Goal: Task Accomplishment & Management: Use online tool/utility

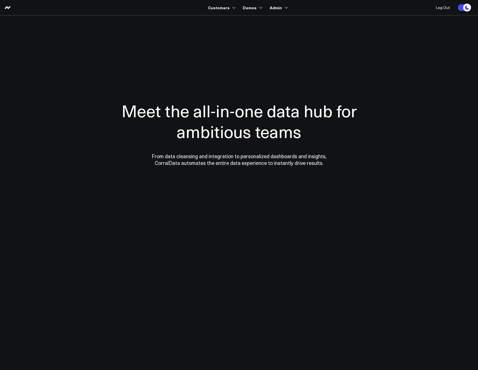
click at [107, 74] on div "Meet the all-in-one data hub for ambitious teams From data cleansing and integr…" at bounding box center [239, 133] width 275 height 157
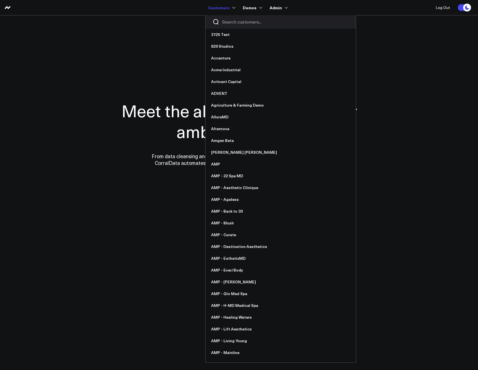
click at [225, 19] on input "Search customers input" at bounding box center [285, 22] width 127 height 6
type input "v"
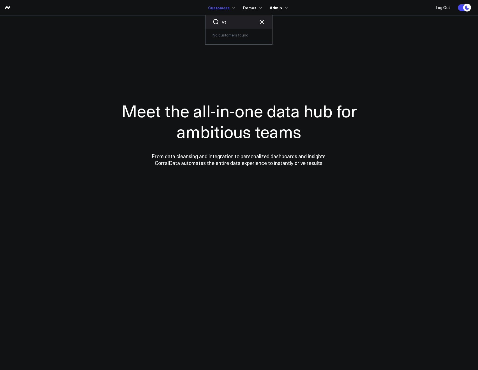
drag, startPoint x: 230, startPoint y: 22, endPoint x: 219, endPoint y: 22, distance: 11.5
click at [219, 22] on div "vt" at bounding box center [238, 21] width 67 height 13
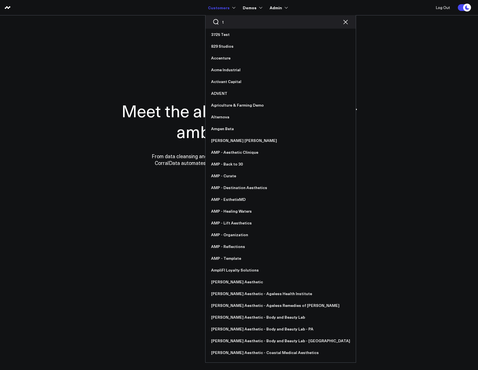
click at [238, 26] on div "t" at bounding box center [280, 21] width 150 height 13
click at [237, 24] on input "t" at bounding box center [280, 22] width 117 height 6
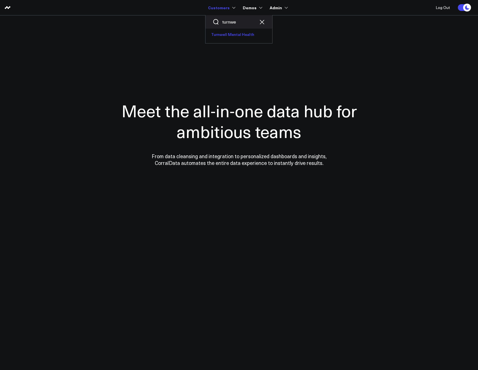
type input "turnwe"
click at [235, 31] on link "Turnwell Mental Health" at bounding box center [238, 35] width 67 height 12
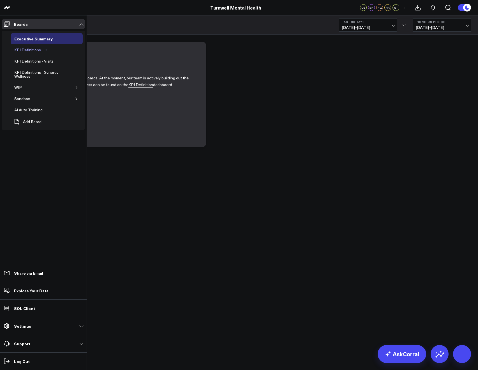
click at [17, 51] on div "KPI Definitions" at bounding box center [27, 50] width 29 height 7
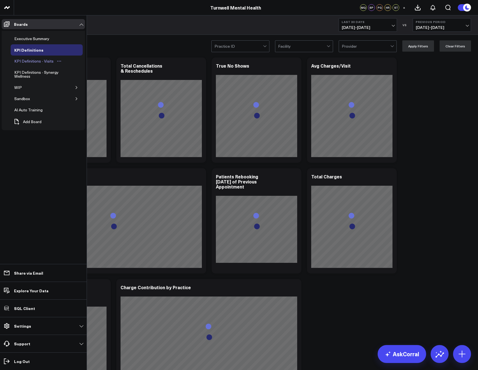
click at [26, 63] on div "KPI Definitions - Visits" at bounding box center [34, 61] width 42 height 7
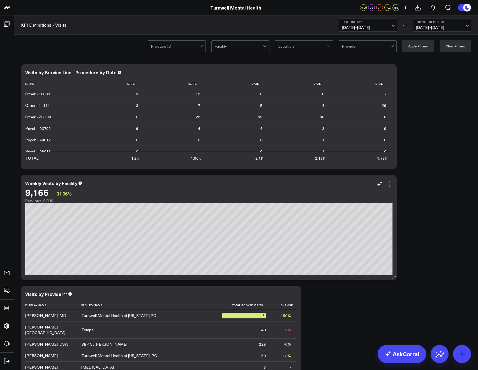
click at [391, 182] on icon at bounding box center [389, 183] width 7 height 7
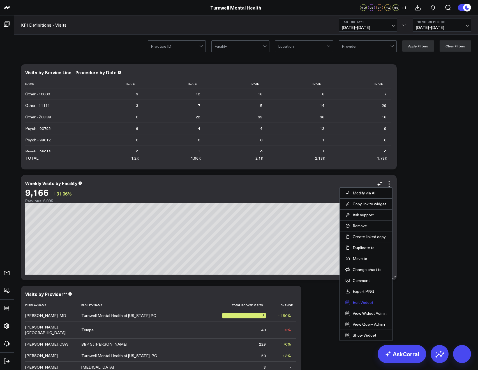
click at [359, 303] on button "Edit Widget" at bounding box center [365, 302] width 41 height 5
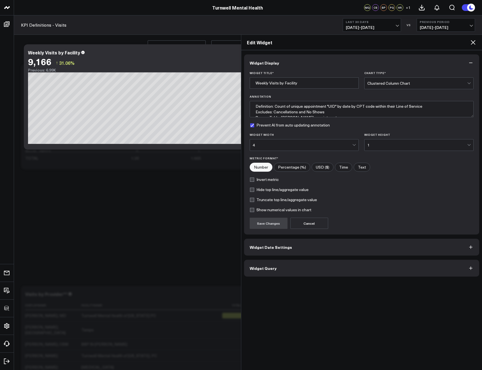
click at [346, 269] on button "Widget Query" at bounding box center [361, 268] width 235 height 17
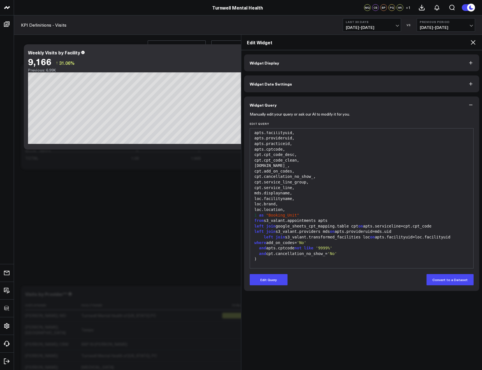
scroll to position [84, 0]
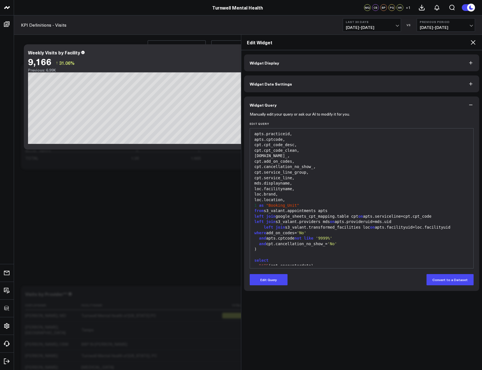
click at [311, 216] on div "left join google_sheets_cpt_mapping.table cpt on apts.serviceline=cpt.cpt_code" at bounding box center [362, 217] width 218 height 6
drag, startPoint x: 318, startPoint y: 210, endPoint x: 269, endPoint y: 210, distance: 48.8
click at [269, 210] on div "from s3_valant.appointments apts" at bounding box center [362, 211] width 218 height 6
click at [333, 199] on div "loc.location," at bounding box center [362, 200] width 218 height 6
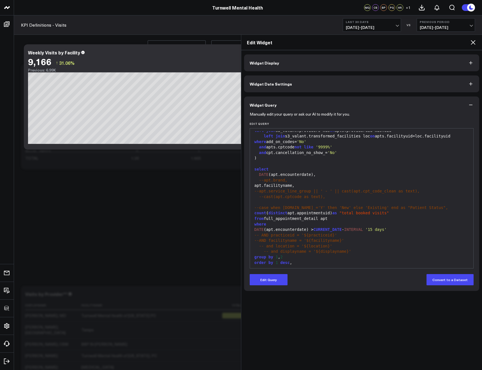
scroll to position [192, 0]
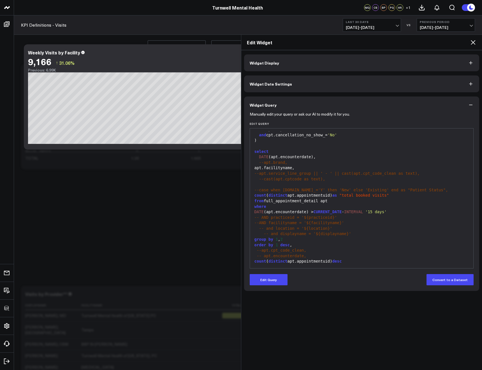
click at [356, 250] on div "--apt.cpt_code_clean," at bounding box center [362, 250] width 218 height 6
click at [365, 266] on div "99 1 2 3 4 5 6 7 8 9 10 11 12 13 14 15 16 17 18 19 20 21 22 23 24 25 26 27 28 2…" at bounding box center [362, 198] width 224 height 140
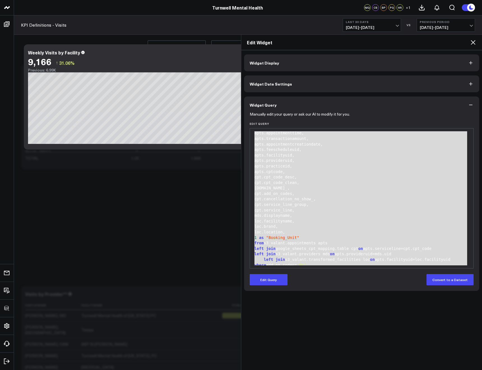
scroll to position [0, 0]
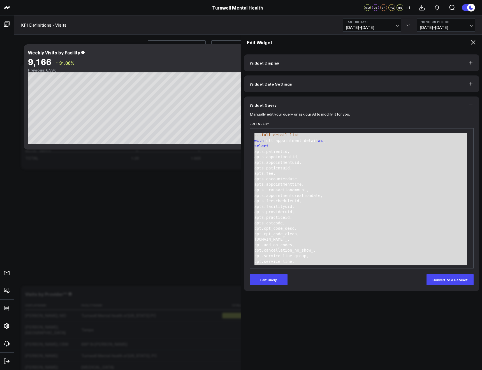
drag, startPoint x: 362, startPoint y: 262, endPoint x: 289, endPoint y: 106, distance: 172.3
click at [289, 106] on div "Widget Query Manually edit your query or ask our AI to modify it for you. Edit …" at bounding box center [361, 193] width 235 height 194
click at [330, 172] on div "apts.fee," at bounding box center [362, 174] width 218 height 6
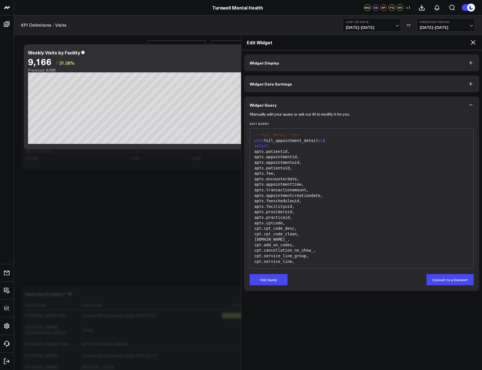
click at [472, 39] on icon at bounding box center [473, 42] width 7 height 7
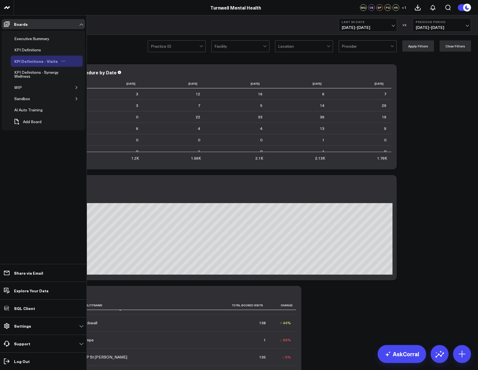
click at [63, 61] on icon "Open board menu" at bounding box center [63, 61] width 1 height 1
click at [80, 89] on button "Duplicate Board" at bounding box center [86, 90] width 45 height 11
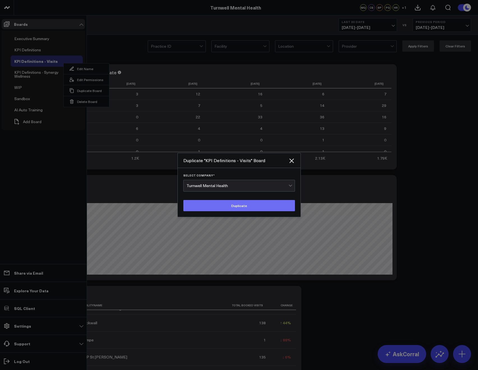
click at [224, 208] on button "Duplicate" at bounding box center [239, 205] width 112 height 11
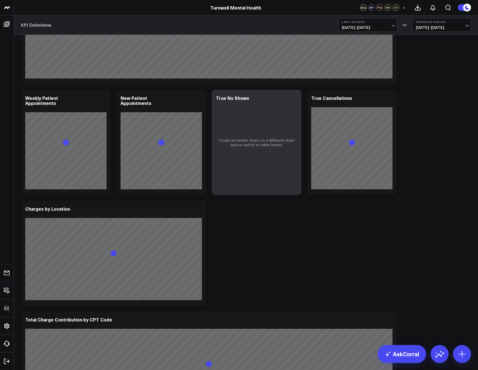
scroll to position [410, 0]
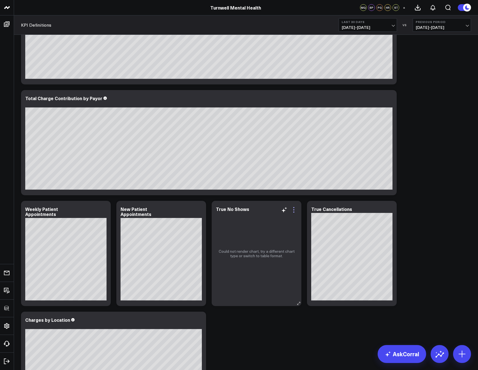
click at [295, 208] on icon at bounding box center [293, 209] width 7 height 7
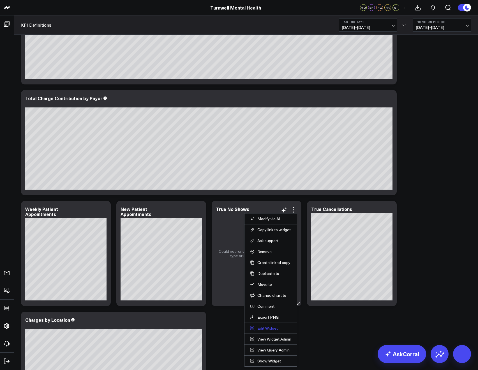
click at [264, 328] on button "Edit Widget" at bounding box center [270, 327] width 41 height 5
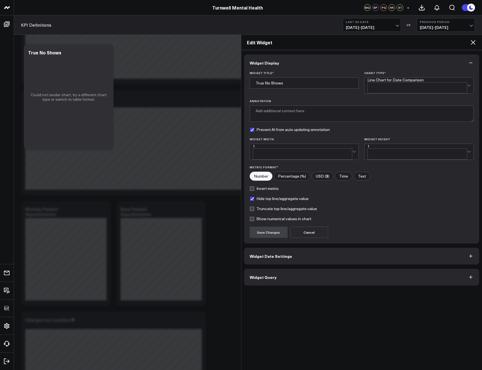
drag, startPoint x: 303, startPoint y: 278, endPoint x: 303, endPoint y: 275, distance: 3.1
click at [303, 277] on div "Widget Display Widget Title * True No Shows Chart Type * Line Chart for Date Co…" at bounding box center [361, 209] width 241 height 319
click at [303, 274] on button "Widget Query" at bounding box center [361, 276] width 235 height 17
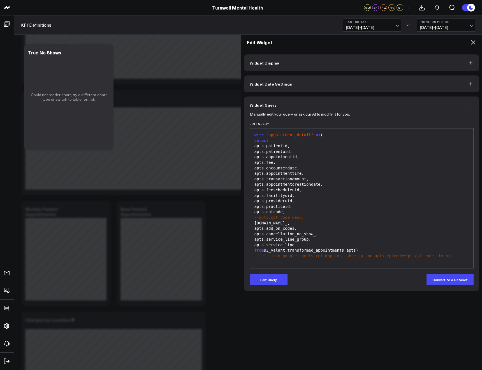
click at [475, 42] on div "Edit Widget" at bounding box center [361, 42] width 241 height 15
click at [476, 42] on icon at bounding box center [473, 42] width 7 height 7
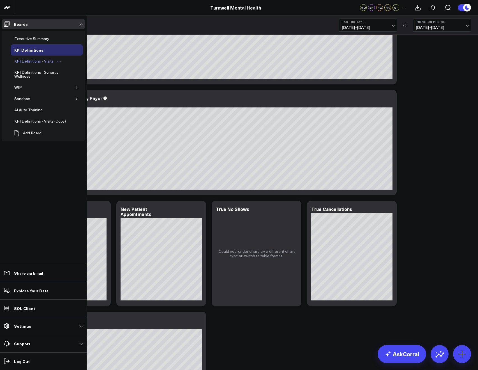
click at [22, 61] on div "KPI Definitions - Visits" at bounding box center [34, 61] width 42 height 7
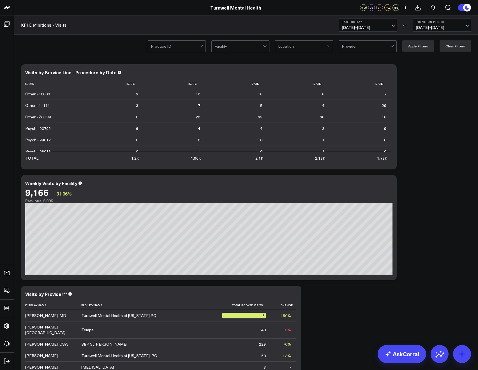
click at [346, 27] on span "[DATE] - [DATE]" at bounding box center [368, 27] width 52 height 4
click at [352, 31] on div "KPI Definitions - Visits Last 30 Days 09/03/25 - 10/02/25 VS Previous Period 08…" at bounding box center [246, 24] width 464 height 19
click at [352, 29] on span "[DATE] - [DATE]" at bounding box center [368, 27] width 52 height 4
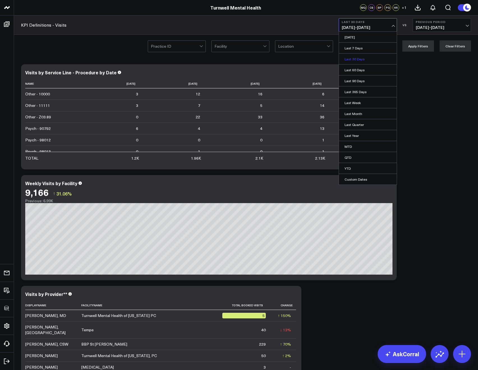
click at [350, 58] on link "Last 30 Days" at bounding box center [368, 59] width 58 height 11
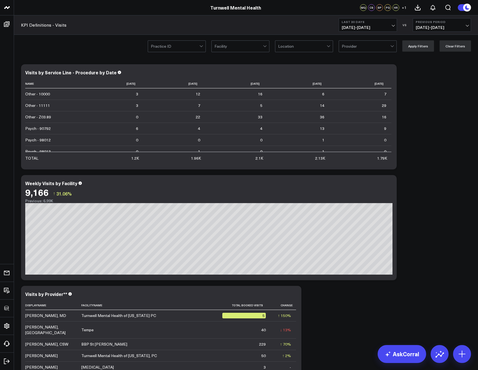
click at [356, 24] on button "Last 30 Days [DATE] - [DATE]" at bounding box center [368, 24] width 58 height 13
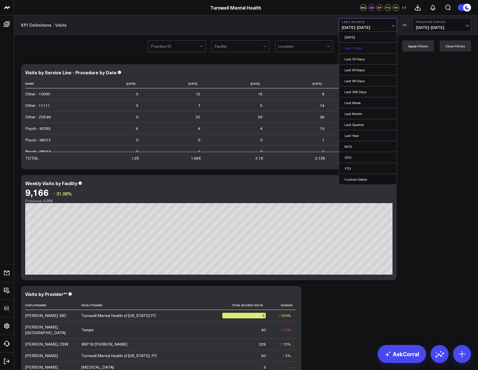
click at [351, 49] on link "Last 7 Days" at bounding box center [368, 48] width 58 height 11
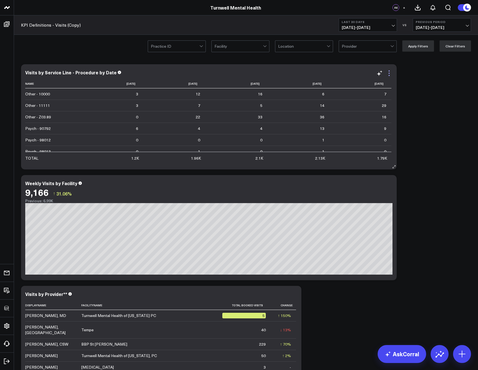
click at [392, 72] on icon at bounding box center [389, 73] width 7 height 7
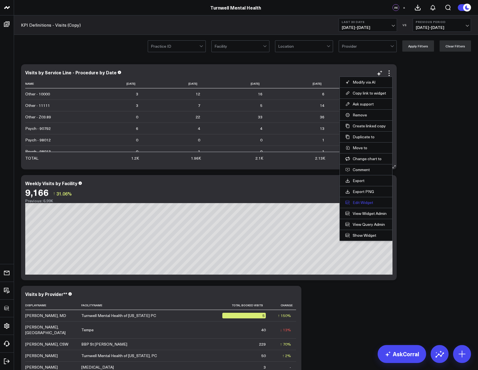
click at [363, 203] on button "Edit Widget" at bounding box center [365, 202] width 41 height 5
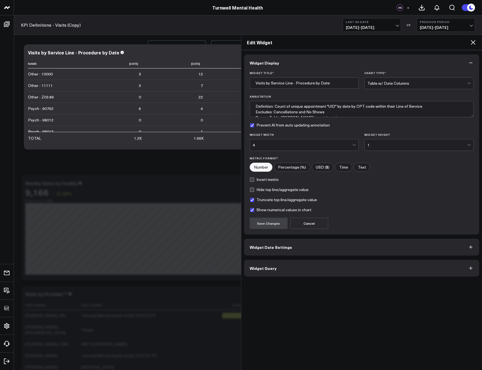
click at [283, 274] on button "Widget Query" at bounding box center [361, 268] width 235 height 17
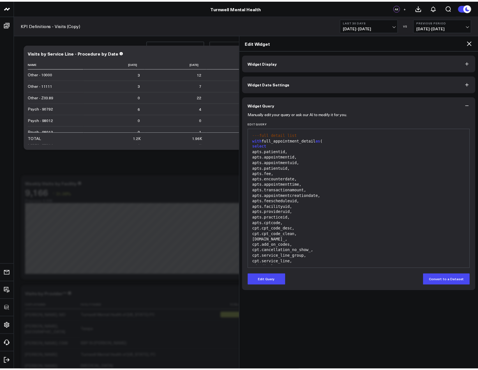
scroll to position [136, 0]
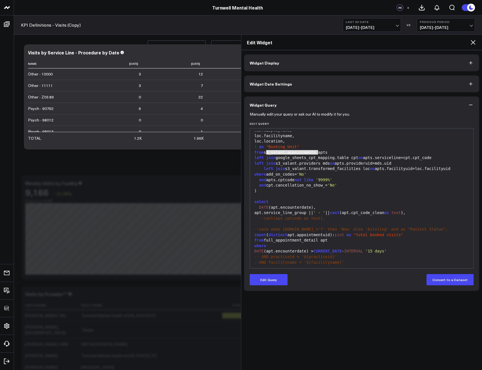
drag, startPoint x: 267, startPoint y: 153, endPoint x: 317, endPoint y: 151, distance: 50.8
click at [317, 151] on div "from s3_valant.appointments apts" at bounding box center [362, 153] width 218 height 6
copy div "s3_valant.appointments"
click at [470, 41] on icon at bounding box center [473, 42] width 7 height 7
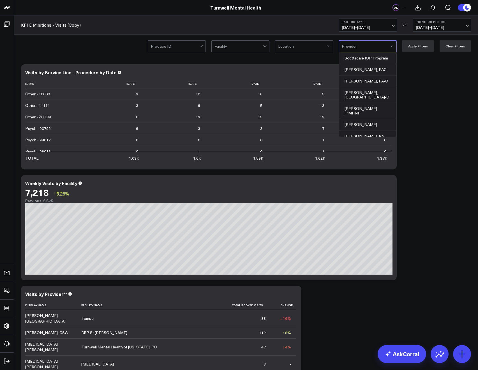
click at [316, 26] on div "KPI Definitions - Visits (Copy) Last 30 Days [DATE] - [DATE] VS Previous Period…" at bounding box center [246, 24] width 464 height 19
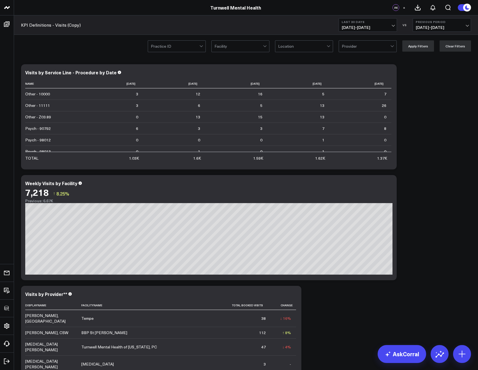
click at [349, 25] on span "[DATE] - [DATE]" at bounding box center [368, 27] width 52 height 4
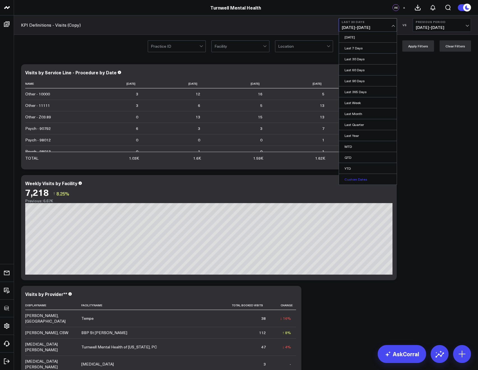
click at [351, 178] on link "Custom Dates" at bounding box center [368, 179] width 58 height 11
select select "9"
select select "2025"
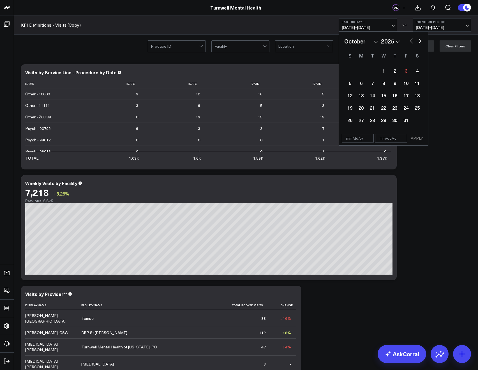
click at [409, 40] on button "button" at bounding box center [412, 40] width 6 height 7
select select "8"
select select "2025"
click at [410, 42] on button "button" at bounding box center [412, 40] width 6 height 7
select select "7"
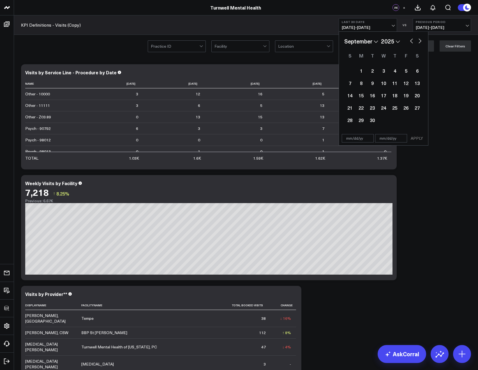
select select "2025"
click at [418, 42] on button "button" at bounding box center [420, 40] width 6 height 7
select select "8"
select select "2025"
click at [395, 97] on div "18" at bounding box center [394, 95] width 11 height 11
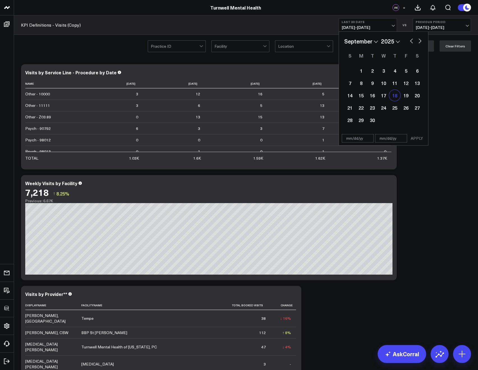
type input "[DATE]"
select select "8"
select select "2025"
click at [420, 140] on button "APPLY" at bounding box center [416, 138] width 17 height 8
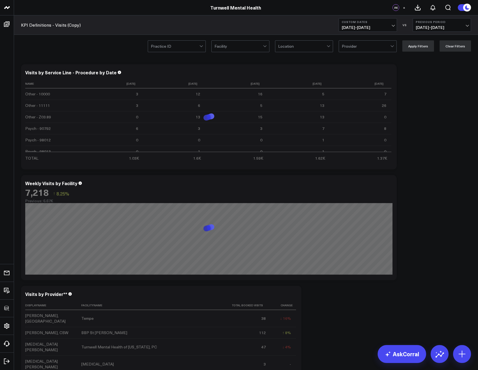
click at [300, 47] on div at bounding box center [302, 46] width 48 height 11
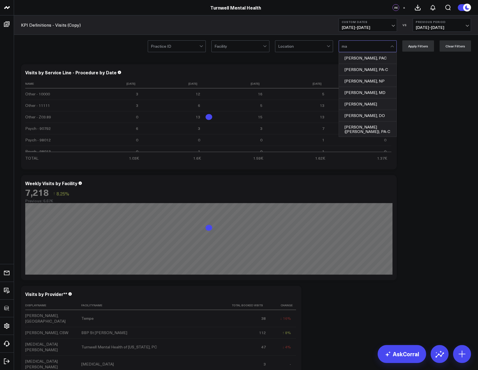
type input "mag"
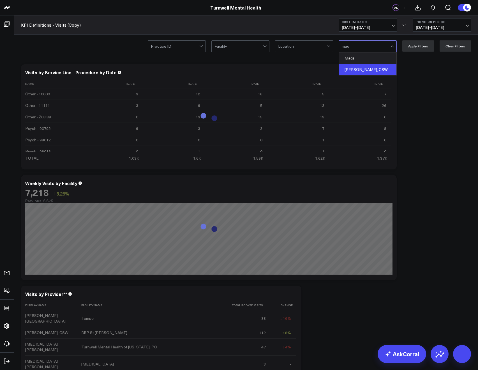
click at [357, 66] on div "[PERSON_NAME], CSW" at bounding box center [367, 69] width 57 height 11
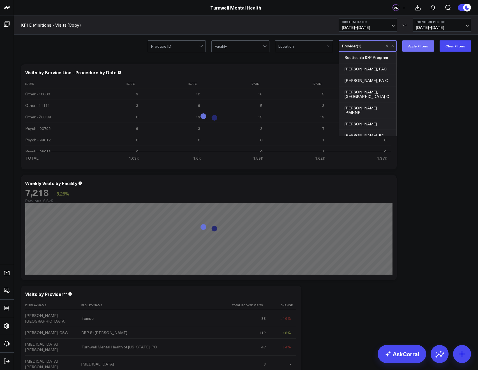
click at [420, 47] on button "Apply Filters" at bounding box center [418, 45] width 32 height 11
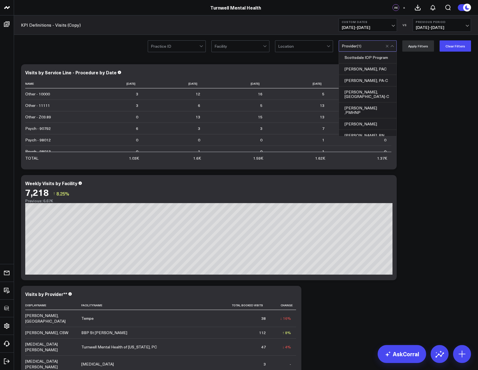
click at [365, 41] on div "Provider ( 1 )" at bounding box center [368, 45] width 58 height 11
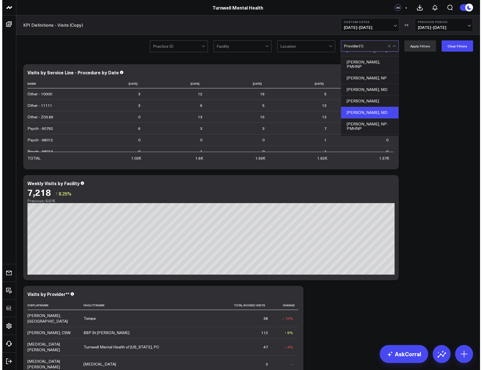
scroll to position [272, 0]
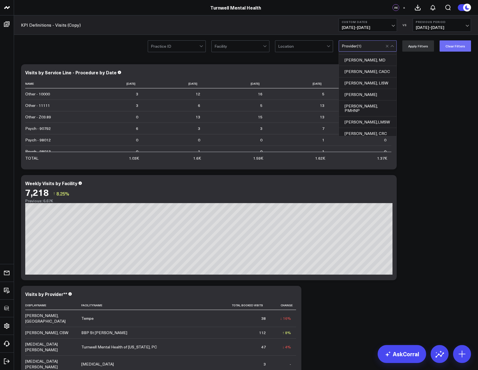
click at [442, 48] on button "Clear Filters" at bounding box center [454, 45] width 31 height 11
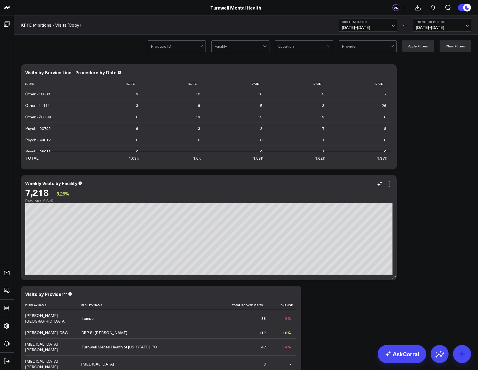
click at [388, 182] on icon at bounding box center [389, 183] width 7 height 7
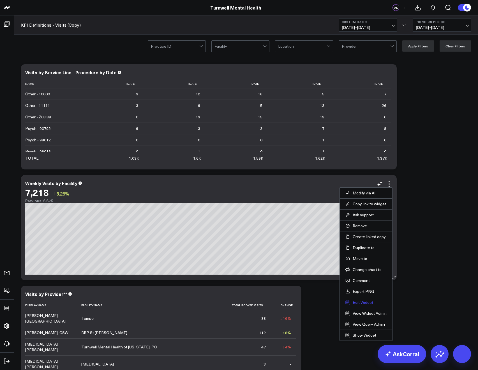
click at [370, 300] on button "Edit Widget" at bounding box center [365, 302] width 41 height 5
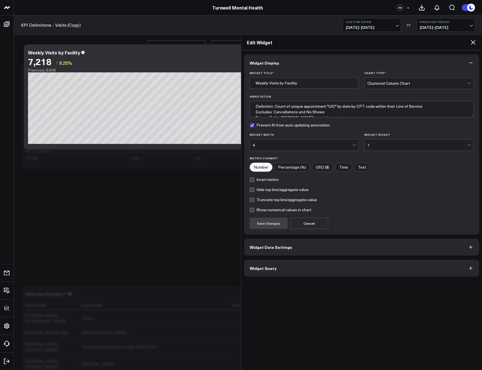
click at [300, 268] on button "Widget Query" at bounding box center [361, 268] width 235 height 17
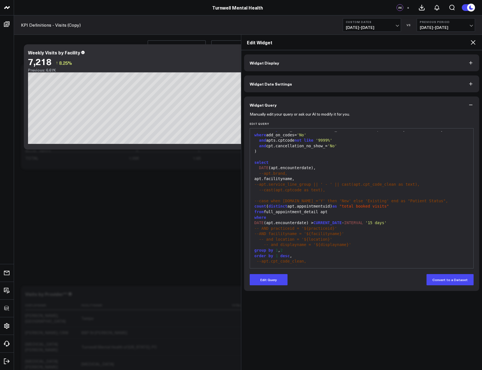
scroll to position [143, 0]
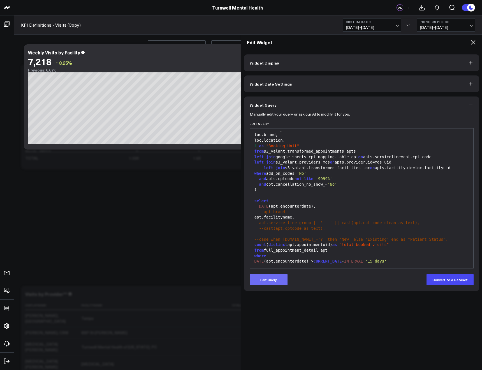
click at [266, 279] on button "Edit Query" at bounding box center [269, 279] width 38 height 11
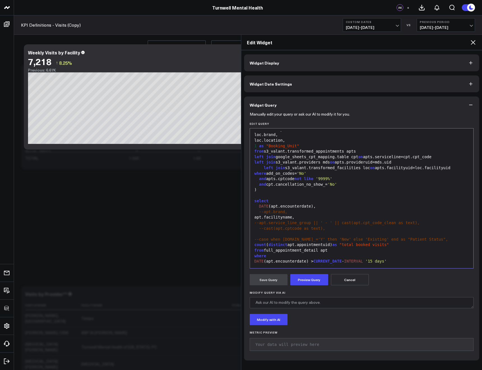
click at [265, 217] on div "apt.facilityname," at bounding box center [362, 217] width 218 height 6
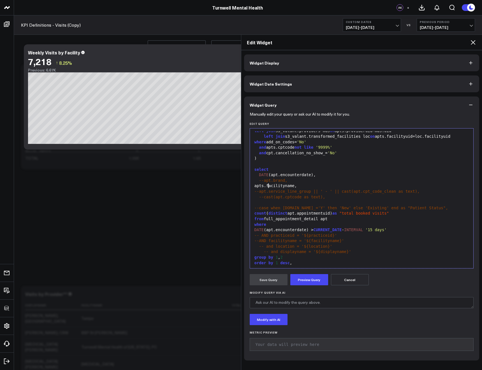
scroll to position [177, 0]
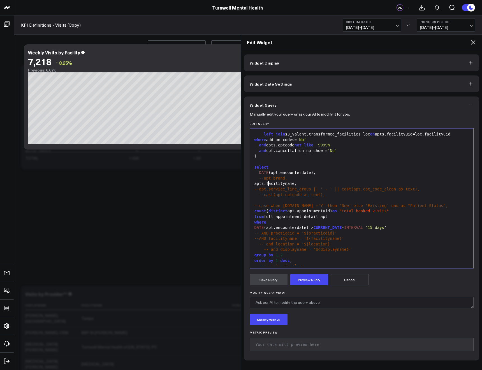
click at [297, 210] on div "count ( distinct apt.appointmentuid) as "total booked visits"" at bounding box center [362, 211] width 218 height 6
click at [273, 227] on div "DATE (apt.encounterdate) > CURRENT_DATE - INTERVAL '15 days'" at bounding box center [362, 228] width 218 height 6
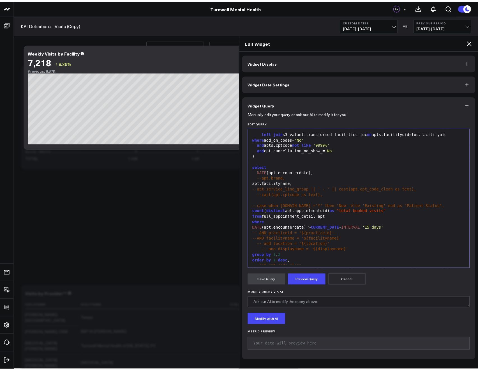
scroll to position [175, 0]
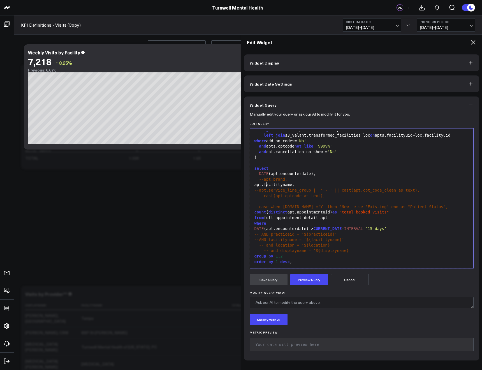
click at [472, 43] on icon at bounding box center [473, 42] width 4 height 4
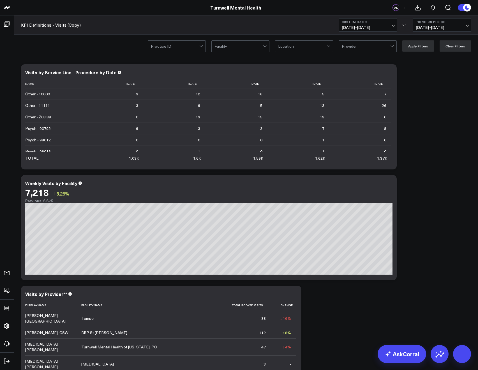
click at [351, 29] on span "[DATE] - [DATE]" at bounding box center [368, 27] width 52 height 4
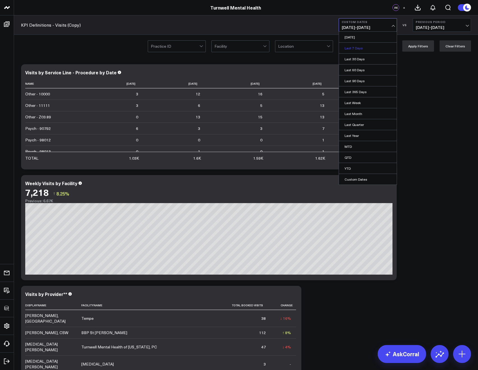
click at [348, 49] on link "Last 7 Days" at bounding box center [368, 48] width 58 height 11
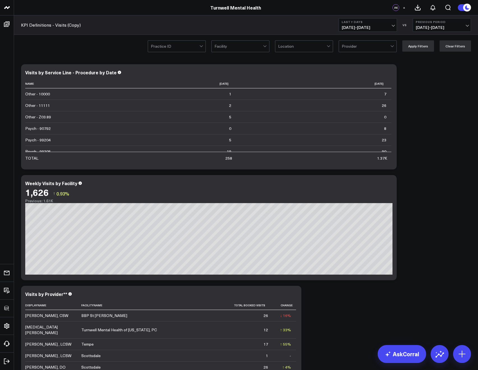
click at [364, 28] on span "[DATE] - [DATE]" at bounding box center [368, 27] width 52 height 4
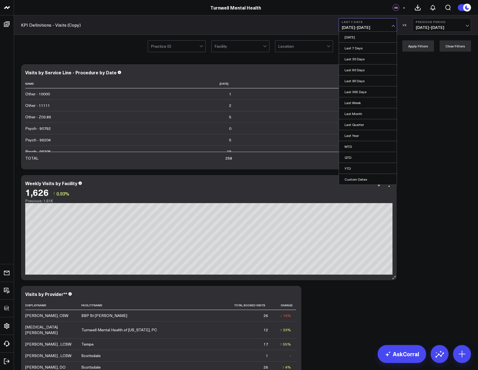
click at [363, 181] on link "Custom Dates" at bounding box center [368, 179] width 58 height 11
select select "9"
select select "2025"
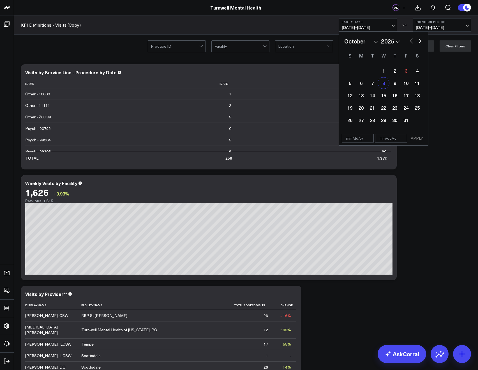
click at [382, 84] on div "8" at bounding box center [383, 82] width 11 height 11
type input "[DATE]"
select select "9"
select select "2025"
click at [382, 84] on div "8" at bounding box center [383, 82] width 11 height 11
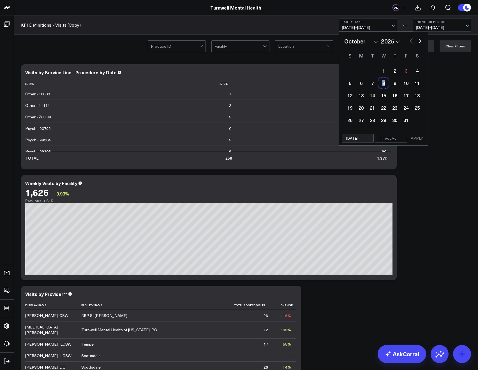
type input "[DATE]"
select select "9"
select select "2025"
click at [417, 138] on button "APPLY" at bounding box center [416, 138] width 17 height 8
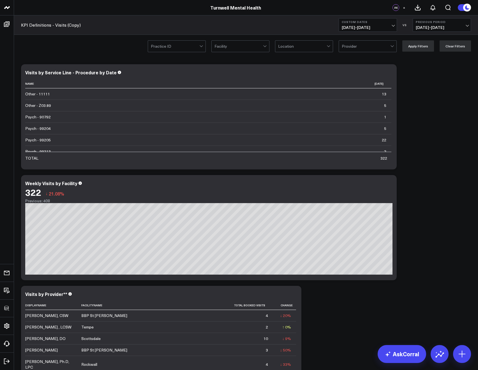
click at [361, 26] on span "[DATE] - [DATE]" at bounding box center [368, 27] width 52 height 4
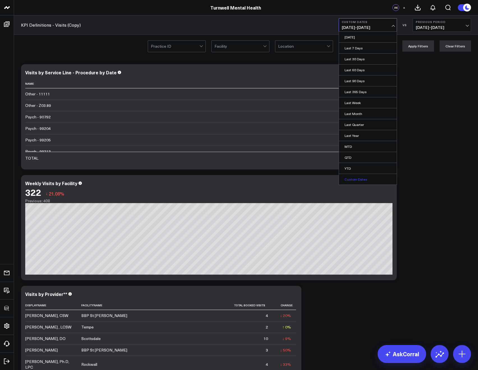
click at [359, 181] on link "Custom Dates" at bounding box center [368, 179] width 58 height 11
select select "9"
select select "2025"
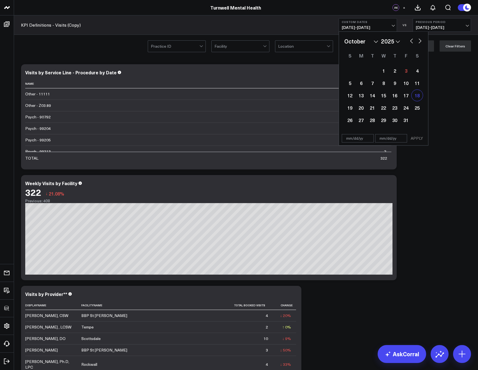
click at [416, 96] on div "18" at bounding box center [416, 95] width 11 height 11
type input "[DATE]"
select select "9"
select select "2025"
click at [416, 96] on div "18" at bounding box center [416, 95] width 11 height 11
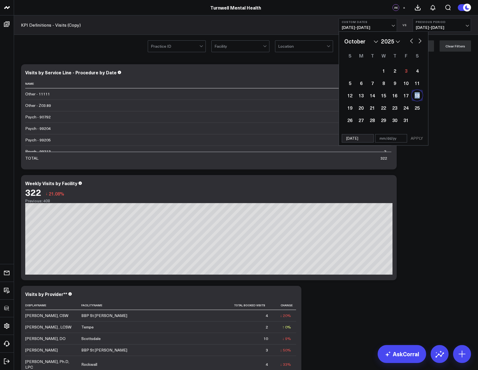
type input "[DATE]"
select select "9"
select select "2025"
click at [410, 41] on button "button" at bounding box center [412, 40] width 6 height 7
select select "8"
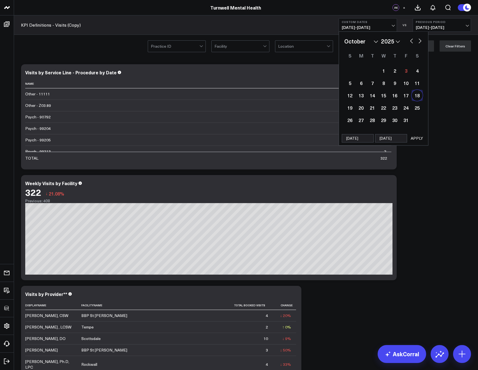
select select "2025"
click at [395, 98] on div "18" at bounding box center [394, 95] width 11 height 11
type input "[DATE]"
select select "8"
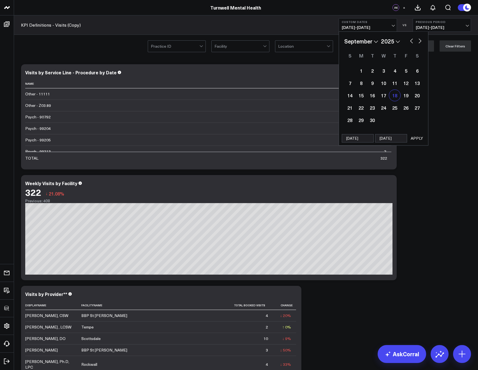
select select "2025"
click at [422, 140] on button "APPLY" at bounding box center [416, 138] width 17 height 8
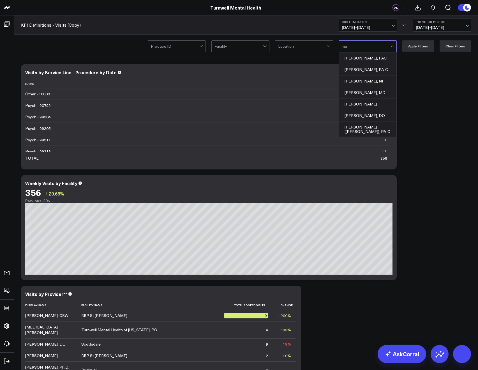
type input "mag"
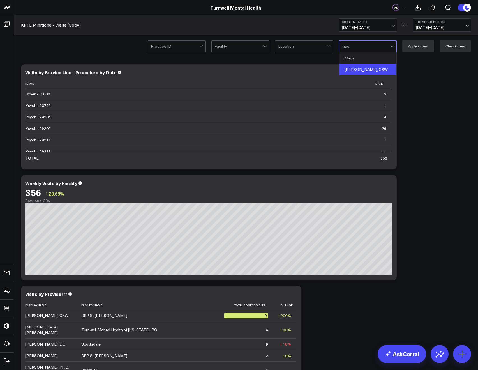
click at [355, 71] on div "[PERSON_NAME], CSW" at bounding box center [367, 69] width 57 height 11
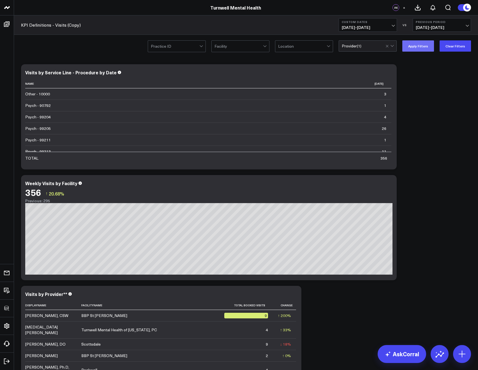
click at [417, 46] on button "Apply Filters" at bounding box center [418, 45] width 32 height 11
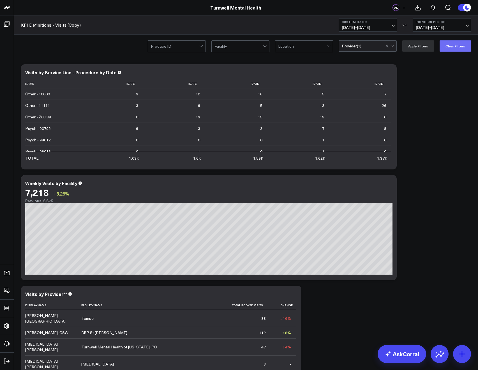
click at [455, 47] on button "Clear Filters" at bounding box center [454, 45] width 31 height 11
click at [351, 18] on button "Custom Dates [DATE] - [DATE]" at bounding box center [368, 24] width 58 height 13
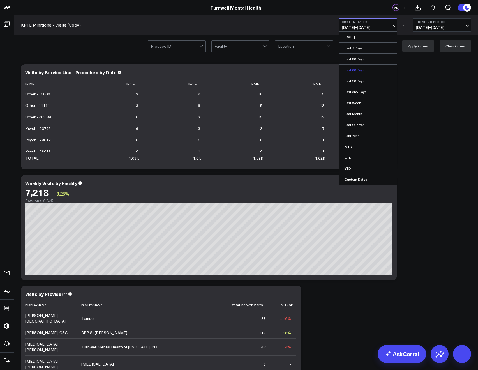
click at [363, 69] on link "Last 60 Days" at bounding box center [368, 69] width 58 height 11
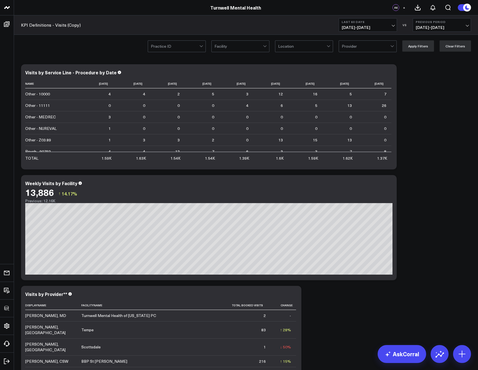
click at [346, 27] on span "[DATE] - [DATE]" at bounding box center [368, 27] width 52 height 4
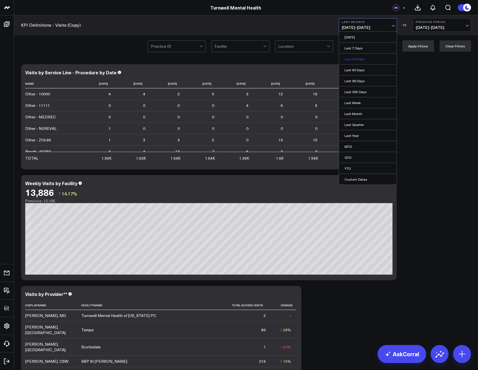
click at [355, 58] on link "Last 30 Days" at bounding box center [368, 59] width 58 height 11
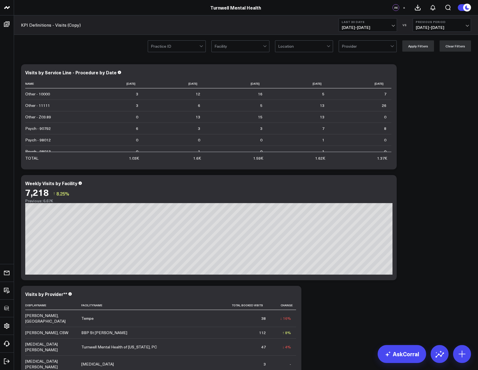
click at [365, 24] on button "Last 30 Days [DATE] - [DATE]" at bounding box center [368, 24] width 58 height 13
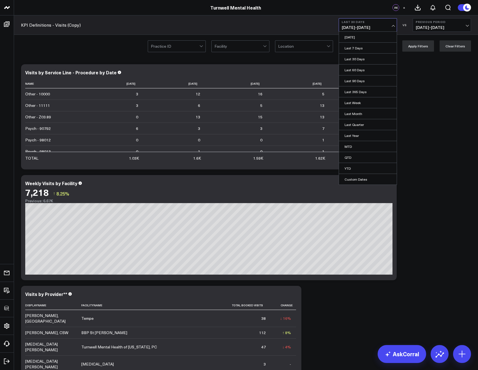
click at [274, 26] on div "KPI Definitions - Visits (Copy) Last 30 Days [DATE] - [DATE] [DATE] Last 7 Days…" at bounding box center [246, 24] width 464 height 19
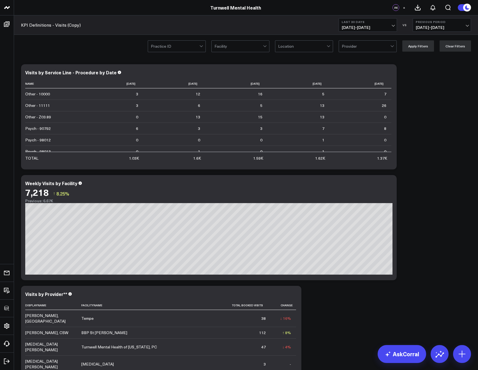
click at [358, 27] on span "[DATE] - [DATE]" at bounding box center [368, 27] width 52 height 4
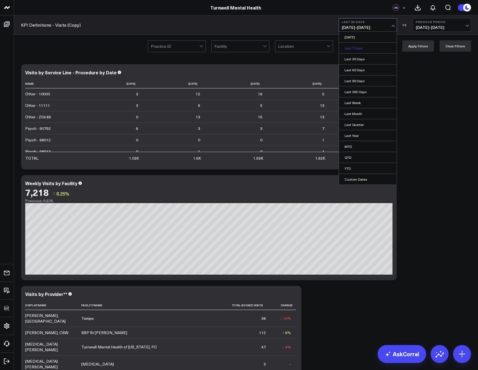
click at [355, 45] on link "Last 7 Days" at bounding box center [368, 48] width 58 height 11
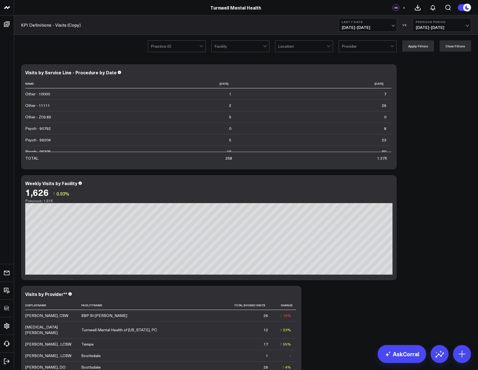
click at [342, 29] on span "[DATE] - [DATE]" at bounding box center [368, 27] width 52 height 4
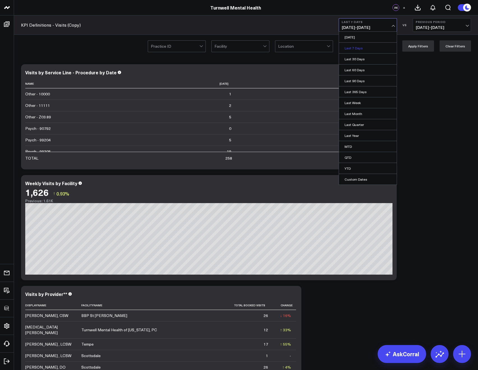
click at [348, 43] on link "Last 7 Days" at bounding box center [368, 48] width 58 height 11
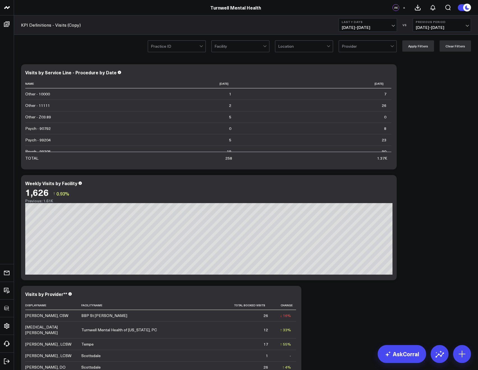
drag, startPoint x: 422, startPoint y: 23, endPoint x: 424, endPoint y: 30, distance: 7.2
click at [422, 23] on b "Previous Period" at bounding box center [442, 21] width 52 height 3
click at [423, 37] on link "Previous Period" at bounding box center [442, 37] width 58 height 11
click at [374, 29] on span "[DATE] - [DATE]" at bounding box center [368, 27] width 52 height 4
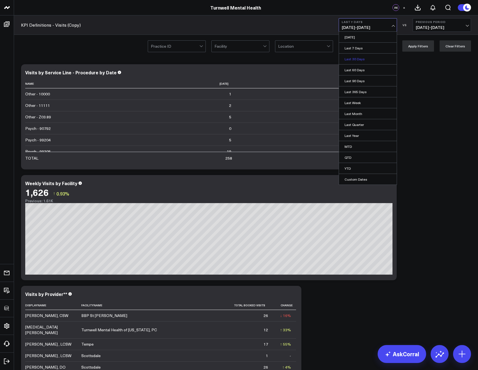
click at [361, 58] on link "Last 30 Days" at bounding box center [368, 59] width 58 height 11
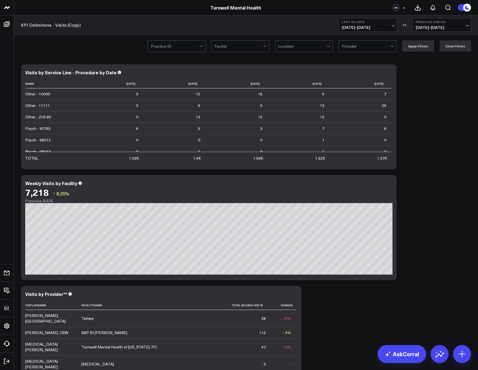
click at [356, 29] on span "[DATE] - [DATE]" at bounding box center [368, 27] width 52 height 4
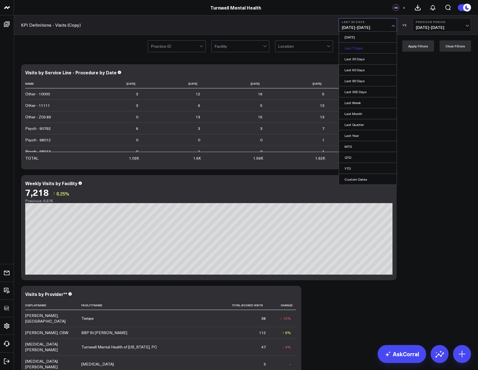
click at [355, 50] on link "Last 7 Days" at bounding box center [368, 48] width 58 height 11
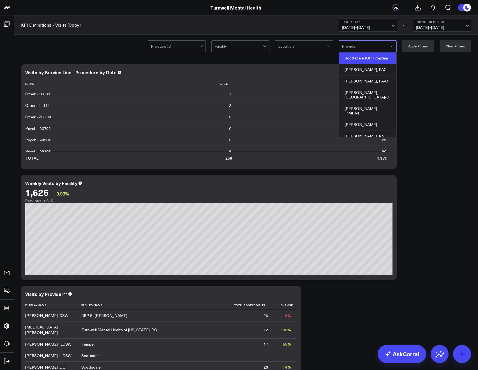
click at [355, 62] on div "Scottsdale IOP Program" at bounding box center [367, 57] width 57 height 11
click at [414, 44] on button "Apply Filters" at bounding box center [418, 45] width 32 height 11
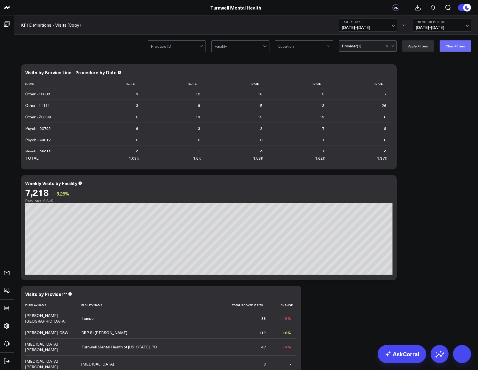
click at [455, 48] on button "Clear Filters" at bounding box center [454, 45] width 31 height 11
click at [365, 26] on span "[DATE] - [DATE]" at bounding box center [368, 27] width 52 height 4
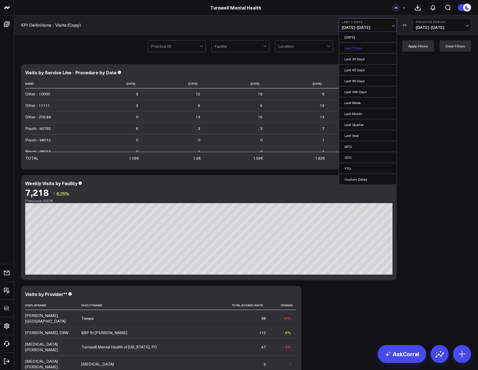
click at [362, 47] on link "Last 7 Days" at bounding box center [368, 48] width 58 height 11
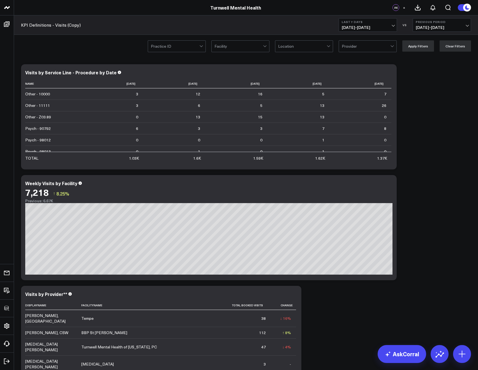
click at [372, 27] on span "[DATE] - [DATE]" at bounding box center [368, 27] width 52 height 4
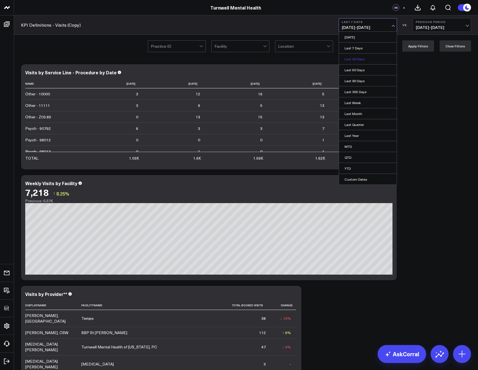
click at [362, 56] on link "Last 30 Days" at bounding box center [368, 59] width 58 height 11
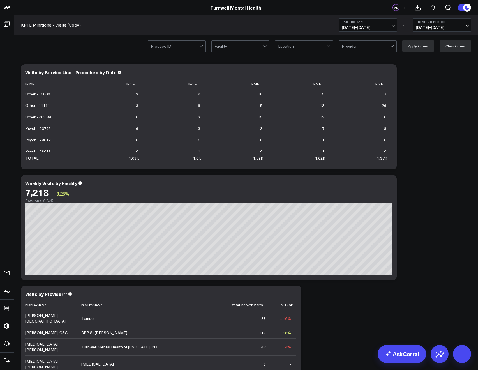
click at [356, 29] on span "[DATE] - [DATE]" at bounding box center [368, 27] width 52 height 4
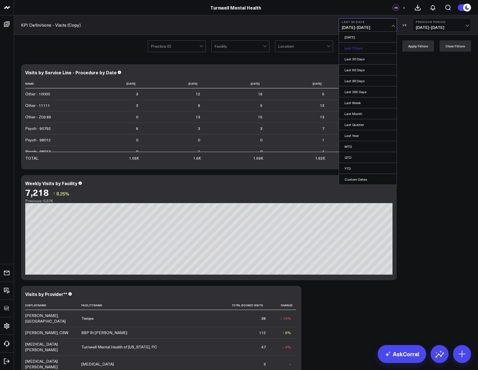
click at [357, 48] on link "Last 7 Days" at bounding box center [368, 48] width 58 height 11
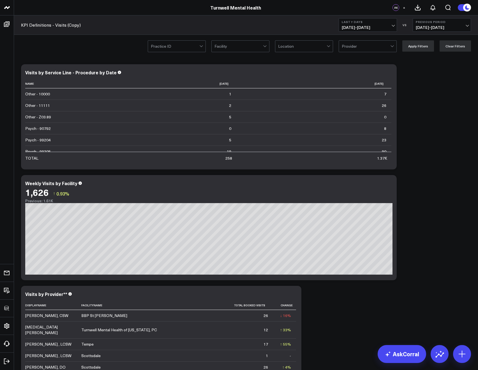
click at [363, 24] on button "Last 7 Days [DATE] - [DATE]" at bounding box center [368, 24] width 58 height 13
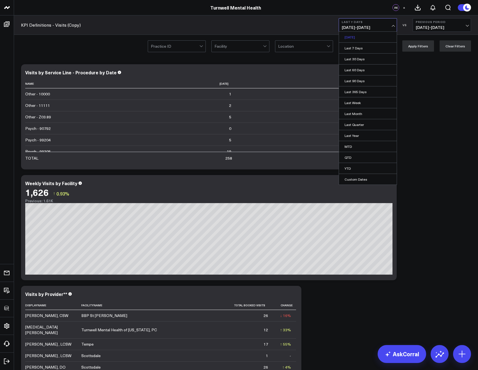
click at [358, 36] on link "[DATE]" at bounding box center [368, 37] width 58 height 11
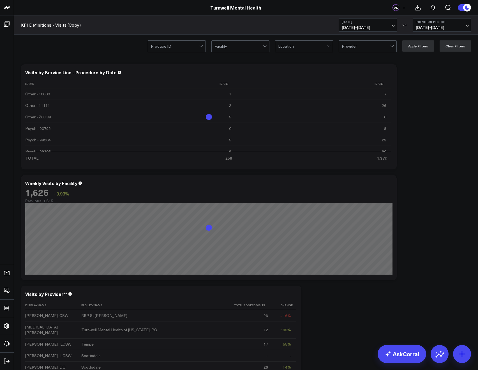
click at [361, 25] on span "[DATE] - [DATE]" at bounding box center [368, 27] width 52 height 4
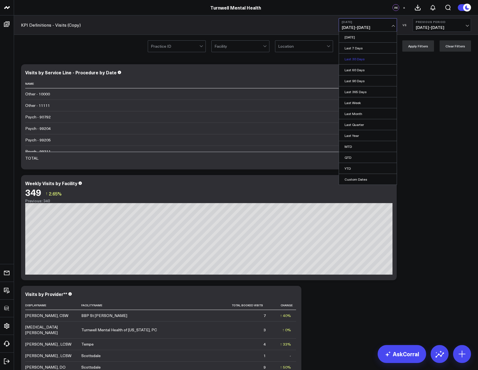
click at [361, 56] on link "Last 30 Days" at bounding box center [368, 59] width 58 height 11
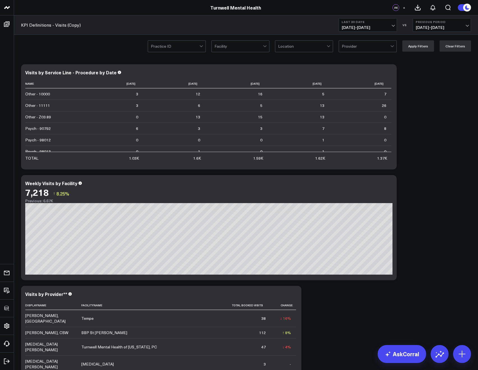
click at [319, 27] on div "KPI Definitions - Visits (Copy) Last 30 Days [DATE] - [DATE] VS Previous Period…" at bounding box center [246, 24] width 464 height 19
type input "magre"
click at [363, 58] on div "[PERSON_NAME], CSW" at bounding box center [367, 57] width 57 height 11
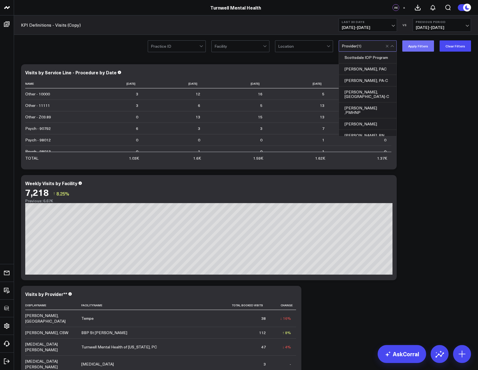
click at [410, 48] on button "Apply Filters" at bounding box center [418, 45] width 32 height 11
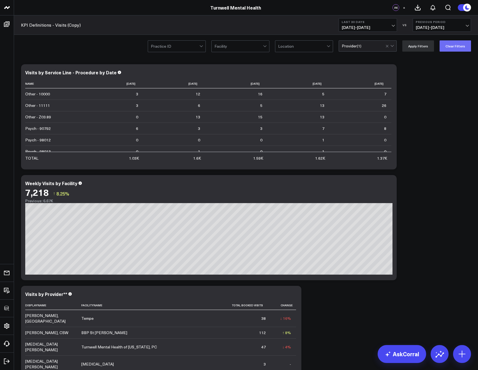
click at [460, 47] on button "Clear Filters" at bounding box center [454, 45] width 31 height 11
click at [313, 44] on div at bounding box center [302, 46] width 48 height 11
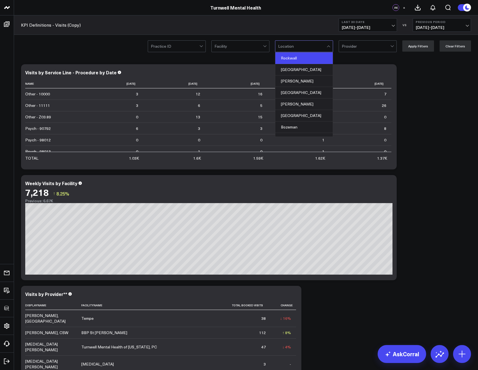
click at [309, 55] on div "Rockwall" at bounding box center [303, 57] width 57 height 11
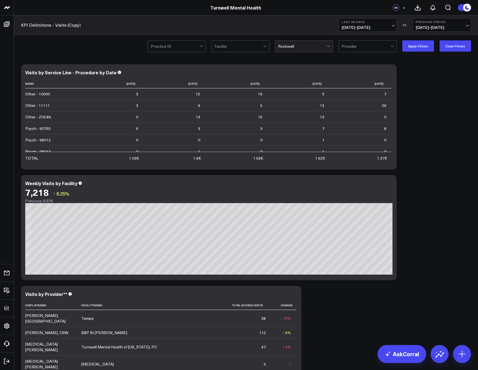
click at [399, 50] on div "Practice ID Facility option Rockwall, selected. Rockwall option [PERSON_NAME], …" at bounding box center [309, 45] width 323 height 11
click at [409, 47] on button "Apply Filters" at bounding box center [418, 45] width 32 height 11
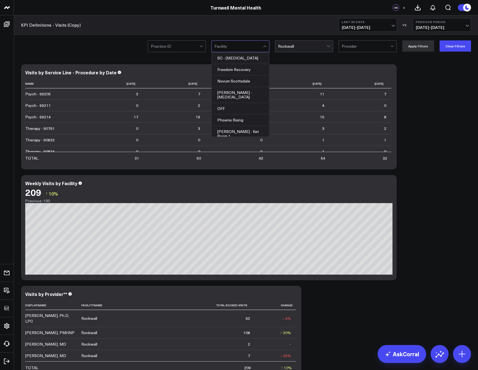
click at [241, 48] on div at bounding box center [238, 46] width 48 height 11
click at [358, 29] on span "[DATE] - [DATE]" at bounding box center [368, 27] width 52 height 4
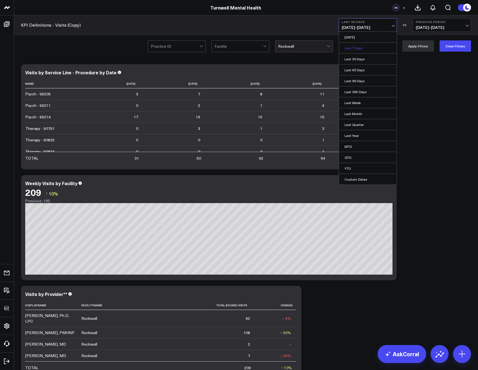
click at [358, 53] on link "Last 7 Days" at bounding box center [368, 48] width 58 height 11
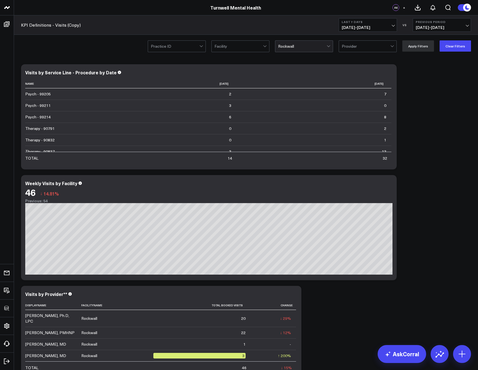
click at [359, 27] on span "[DATE] - [DATE]" at bounding box center [368, 27] width 52 height 4
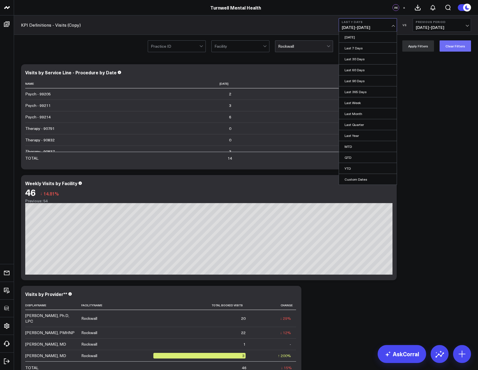
click at [445, 51] on div "Practice ID Facility Rockwall option [PERSON_NAME], CSW, selected. Provider App…" at bounding box center [246, 46] width 464 height 22
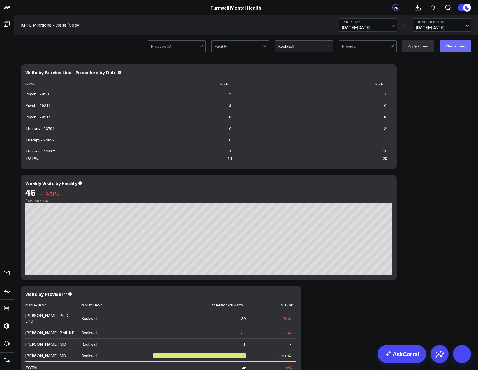
click at [445, 50] on button "Clear Filters" at bounding box center [454, 45] width 31 height 11
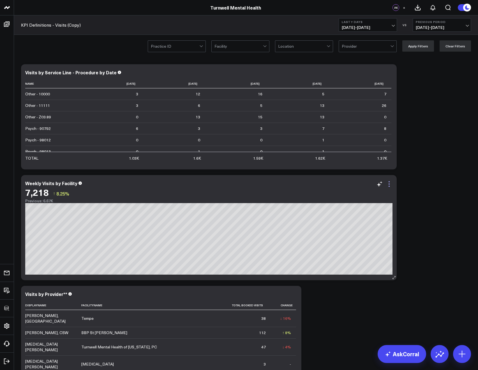
click at [390, 184] on icon at bounding box center [389, 183] width 7 height 7
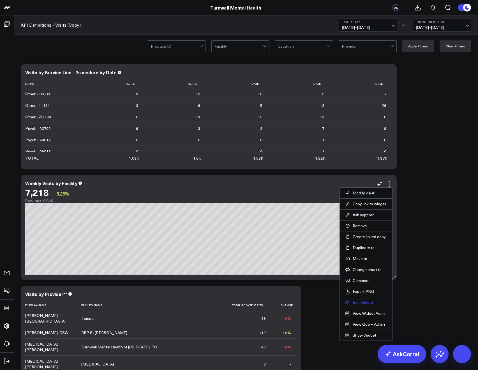
click at [361, 303] on button "Edit Widget" at bounding box center [365, 302] width 41 height 5
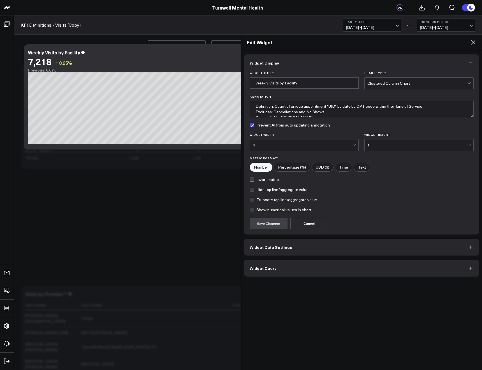
click at [263, 268] on span "Widget Query" at bounding box center [263, 268] width 27 height 4
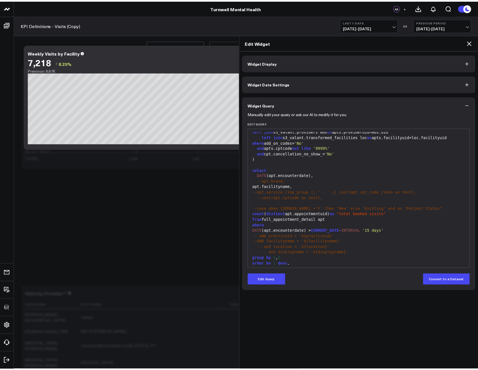
scroll to position [192, 0]
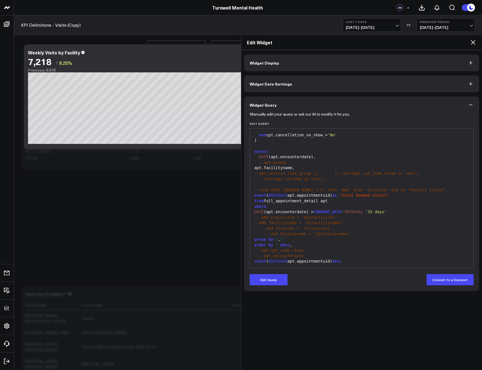
click at [472, 40] on icon at bounding box center [473, 42] width 7 height 7
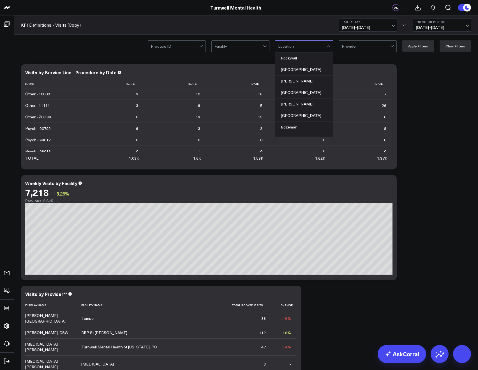
click at [297, 48] on div at bounding box center [302, 46] width 48 height 11
click at [357, 30] on span "[DATE] - [DATE]" at bounding box center [368, 27] width 52 height 4
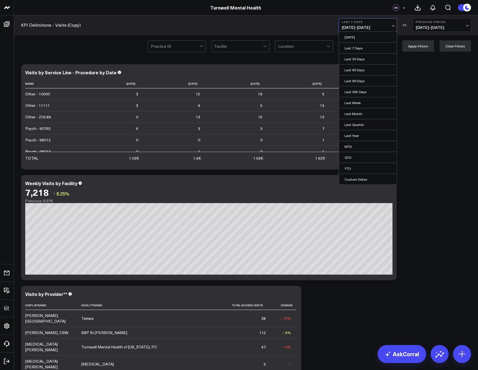
click at [294, 45] on div at bounding box center [302, 46] width 48 height 11
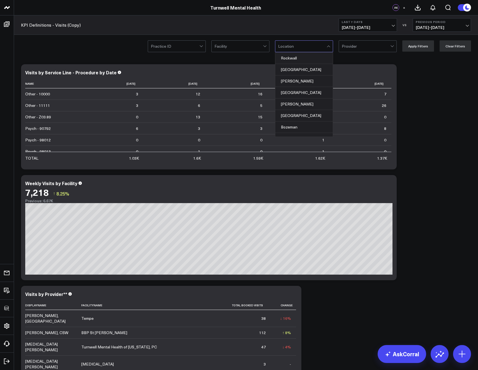
click at [254, 48] on div at bounding box center [238, 46] width 48 height 11
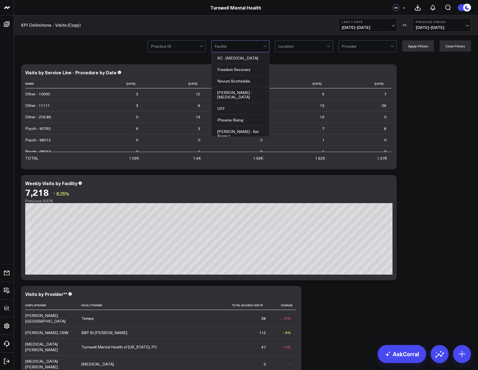
click at [283, 46] on div at bounding box center [302, 46] width 48 height 11
click at [229, 50] on div at bounding box center [238, 46] width 48 height 11
click at [178, 51] on div at bounding box center [175, 46] width 48 height 11
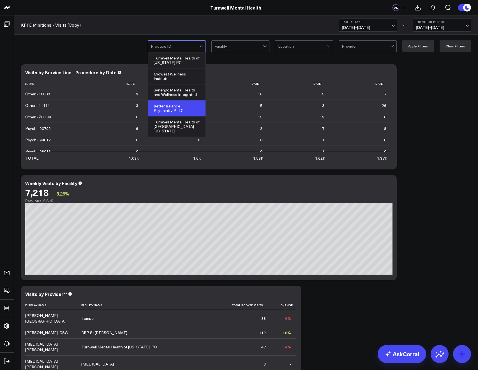
click at [173, 110] on div "Better Balance Psychiatry PLLC" at bounding box center [176, 108] width 57 height 16
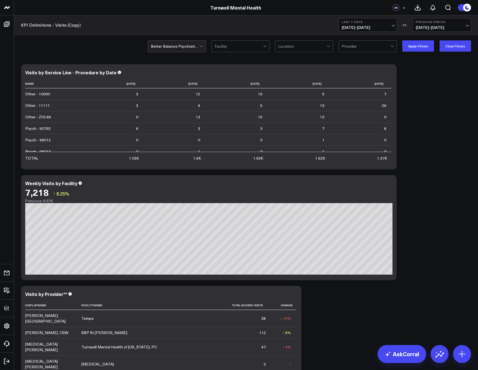
click at [435, 44] on div "option Better Balance Psychiatry PLLC, selected. Better Balance Psychiatry PLLC…" at bounding box center [309, 45] width 323 height 11
click at [429, 43] on button "Apply Filters" at bounding box center [418, 45] width 32 height 11
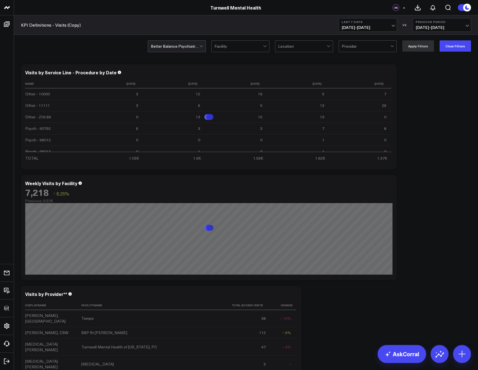
click at [358, 26] on span "[DATE] - [DATE]" at bounding box center [368, 27] width 52 height 4
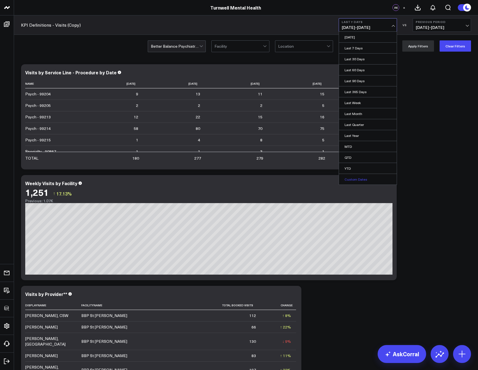
click at [366, 176] on link "Custom Dates" at bounding box center [368, 179] width 58 height 11
select select "9"
select select "2025"
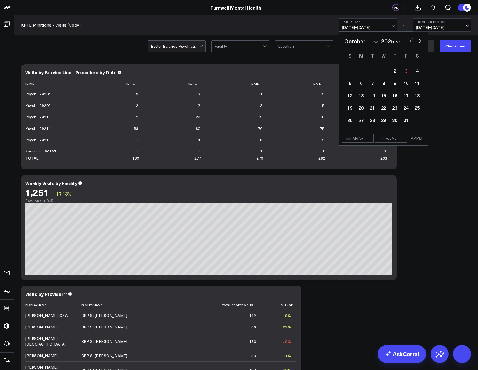
click at [411, 40] on button "button" at bounding box center [412, 40] width 6 height 7
select select "8"
select select "2025"
click at [396, 94] on div "18" at bounding box center [394, 95] width 11 height 11
type input "[DATE]"
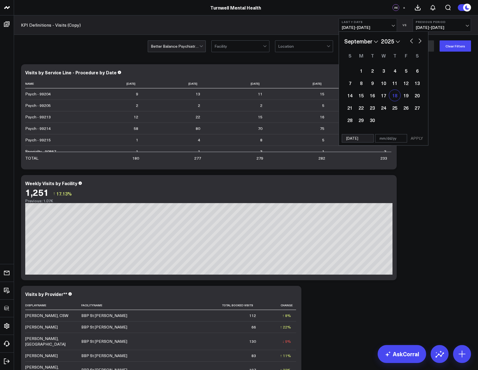
type input "[DATE]"
select select "8"
select select "2025"
click at [416, 135] on button "APPLY" at bounding box center [416, 138] width 17 height 8
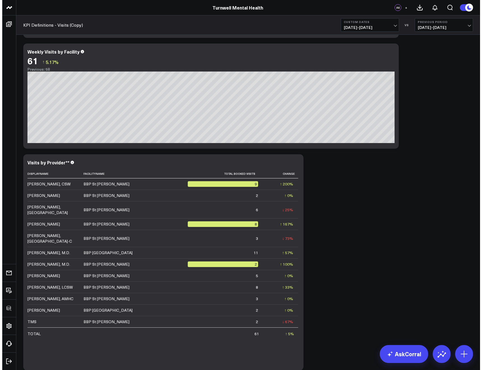
scroll to position [154, 0]
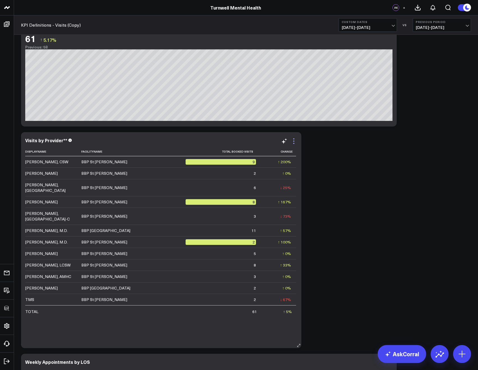
click at [292, 143] on icon at bounding box center [293, 141] width 7 height 7
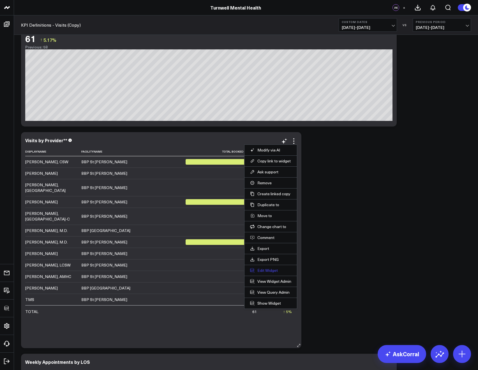
click at [261, 269] on button "Edit Widget" at bounding box center [270, 270] width 41 height 5
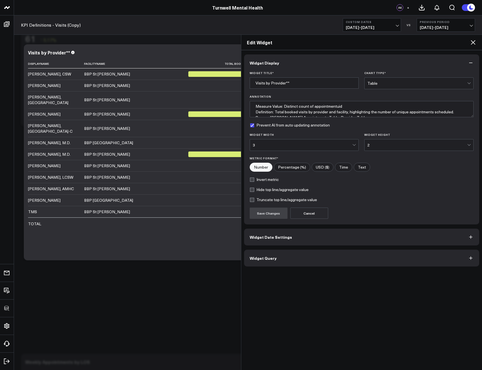
click at [290, 260] on button "Widget Query" at bounding box center [361, 257] width 235 height 17
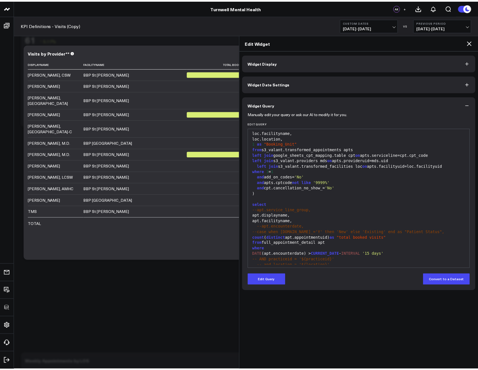
scroll to position [129, 0]
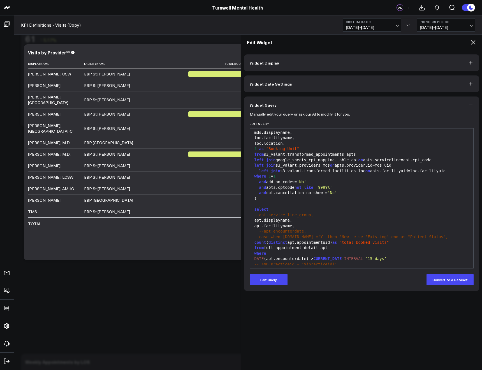
click at [474, 43] on icon at bounding box center [473, 42] width 7 height 7
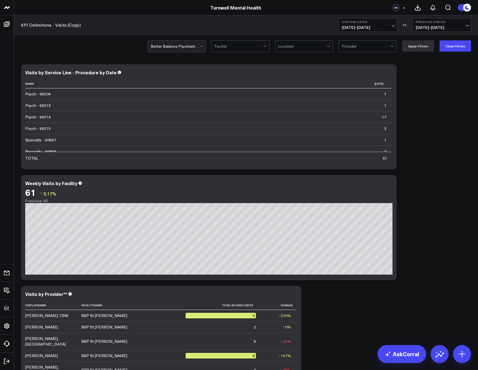
click at [347, 27] on span "[DATE] - [DATE]" at bounding box center [368, 27] width 52 height 4
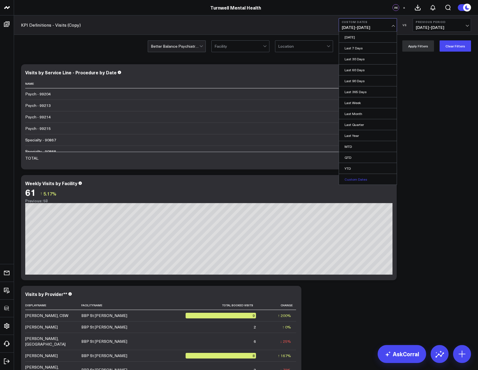
click at [360, 177] on link "Custom Dates" at bounding box center [368, 179] width 58 height 11
select select "9"
select select "2025"
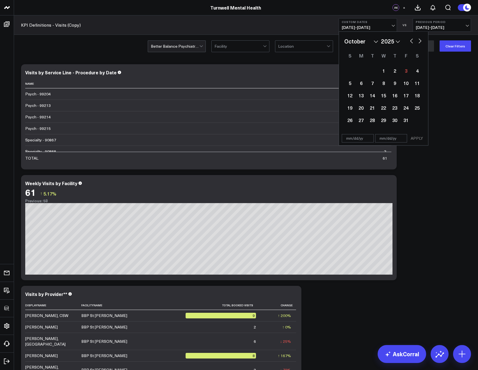
click at [412, 41] on button "button" at bounding box center [412, 40] width 6 height 7
select select "8"
select select "2025"
click at [406, 97] on div "19" at bounding box center [405, 95] width 11 height 11
type input "[DATE]"
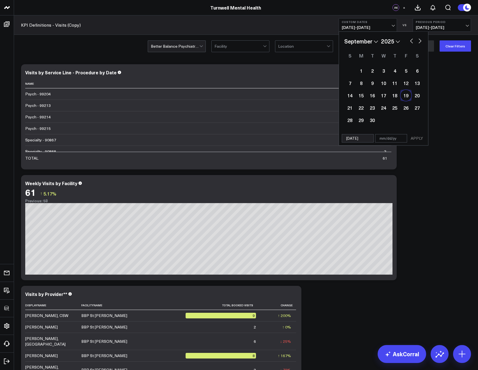
click at [406, 97] on div "19" at bounding box center [405, 95] width 11 height 11
type input "[DATE]"
select select "8"
select select "2025"
click at [416, 137] on button "APPLY" at bounding box center [416, 138] width 17 height 8
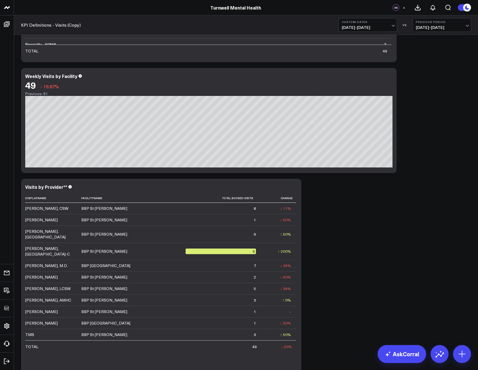
scroll to position [108, 0]
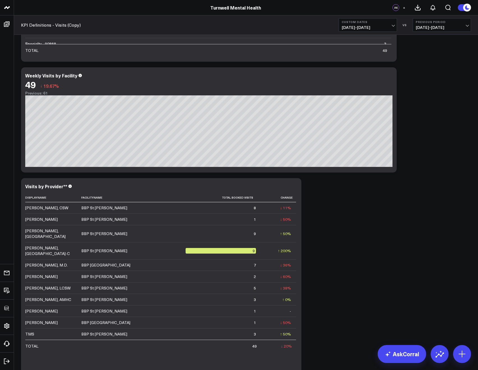
click at [347, 26] on span "[DATE] - [DATE]" at bounding box center [368, 27] width 52 height 4
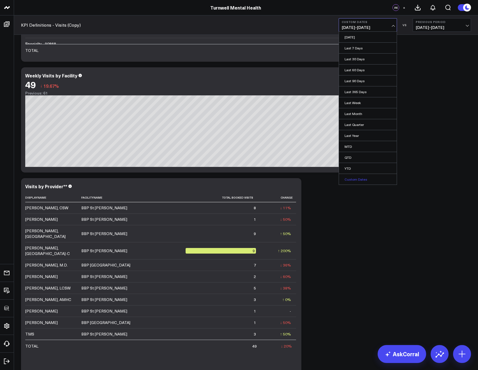
click at [358, 179] on link "Custom Dates" at bounding box center [368, 179] width 58 height 11
select select "9"
select select "2025"
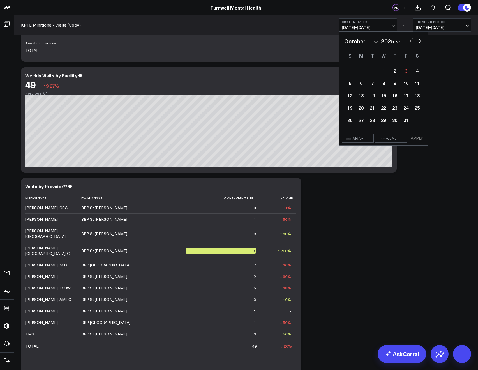
click at [411, 45] on div "January February March April May June July August September October November [D…" at bounding box center [383, 41] width 78 height 8
click at [411, 44] on div "January February March April May June July August September October November [D…" at bounding box center [383, 41] width 78 height 8
click at [411, 42] on button "button" at bounding box center [412, 40] width 6 height 7
select select "8"
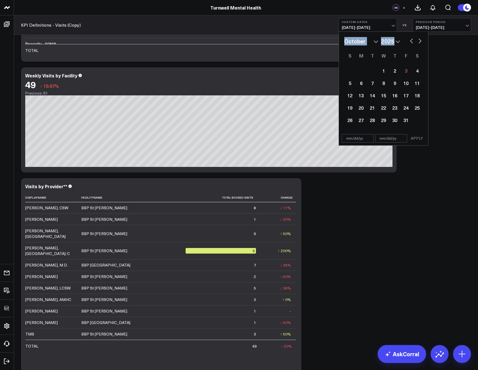
select select "2025"
click at [411, 42] on button "button" at bounding box center [412, 40] width 6 height 7
select select "7"
select select "2025"
click at [381, 96] on div "13" at bounding box center [383, 95] width 11 height 11
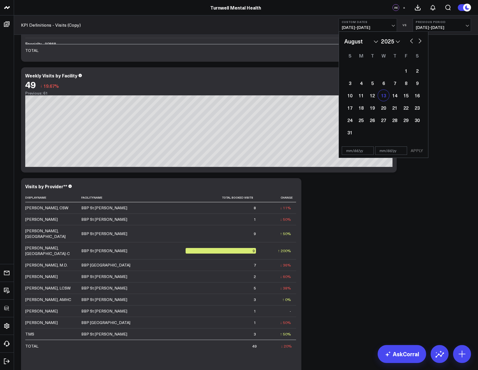
type input "[DATE]"
select select "7"
select select "2025"
click at [385, 91] on div "13" at bounding box center [383, 95] width 11 height 11
type input "[DATE]"
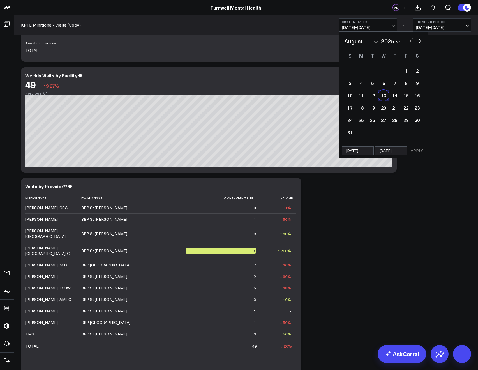
select select "7"
select select "2025"
click at [384, 94] on div "13" at bounding box center [383, 95] width 11 height 11
select select "7"
select select "2025"
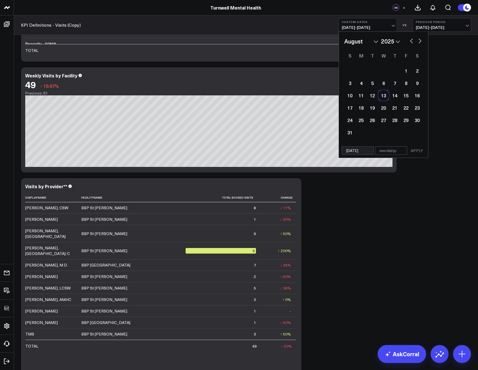
click at [384, 96] on div "13" at bounding box center [383, 95] width 11 height 11
type input "[DATE]"
select select "7"
select select "2025"
click at [415, 146] on div "[DATE] [DATE] APPLY" at bounding box center [384, 150] width 90 height 14
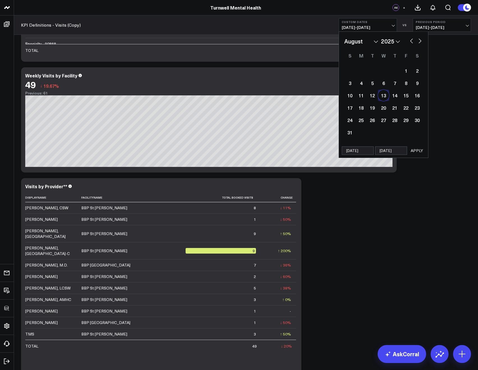
select select "7"
select select "2025"
click at [416, 149] on button "APPLY" at bounding box center [416, 150] width 17 height 8
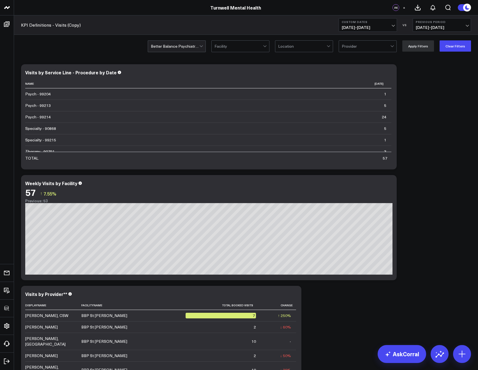
click at [178, 50] on div at bounding box center [175, 46] width 48 height 11
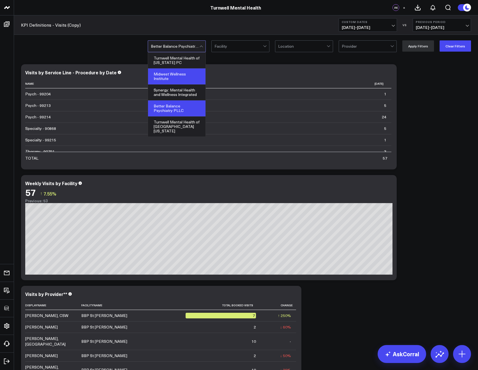
click at [172, 78] on div "Midwest Wellness Institute" at bounding box center [176, 76] width 57 height 16
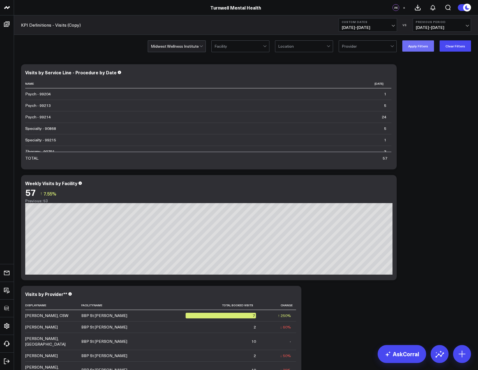
click at [412, 47] on button "Apply Filters" at bounding box center [418, 45] width 32 height 11
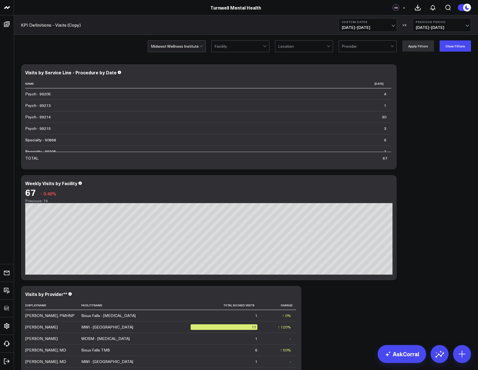
click at [182, 51] on div at bounding box center [175, 46] width 48 height 11
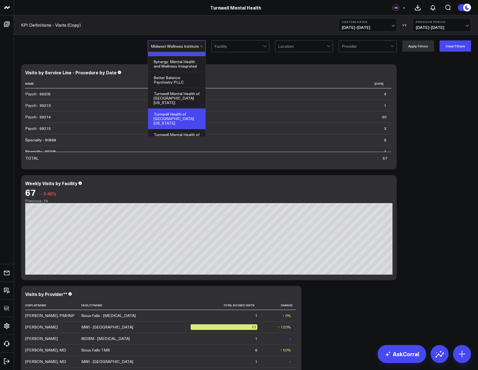
scroll to position [55, 0]
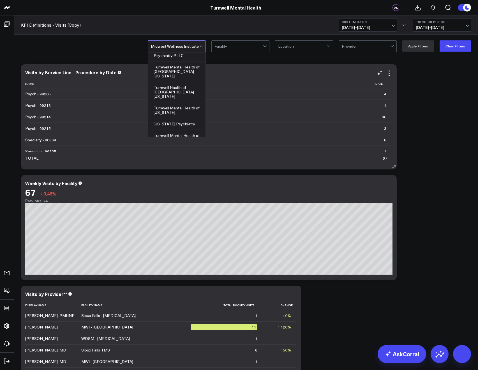
click at [176, 118] on div "[US_STATE] Psychiatry" at bounding box center [176, 123] width 57 height 11
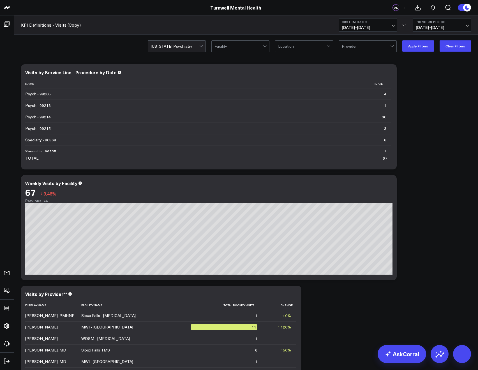
click at [438, 41] on div "option [US_STATE] Psychiatry, selected. [US_STATE] Psychiatry Facility Location…" at bounding box center [309, 45] width 323 height 11
click at [425, 44] on button "Apply Filters" at bounding box center [418, 45] width 32 height 11
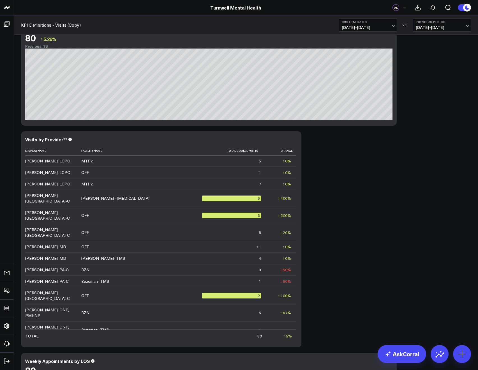
click at [348, 30] on button "Custom Dates [DATE] - [DATE]" at bounding box center [368, 24] width 58 height 13
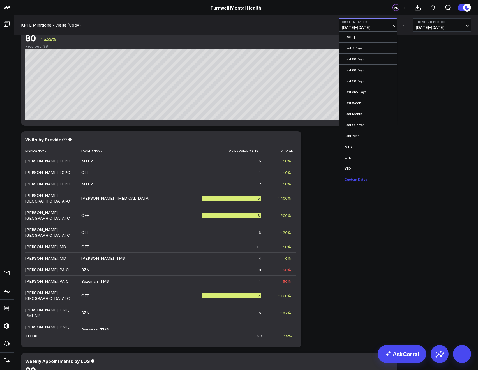
click at [353, 178] on link "Custom Dates" at bounding box center [368, 179] width 58 height 11
select select "9"
select select "2025"
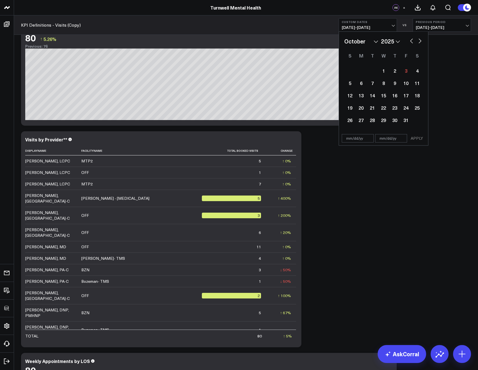
click at [414, 41] on div "January February March April May June July August September October November [D…" at bounding box center [383, 41] width 78 height 8
click at [412, 41] on button "button" at bounding box center [412, 40] width 6 height 7
select select "8"
select select "2025"
click at [372, 70] on div "2" at bounding box center [372, 70] width 11 height 11
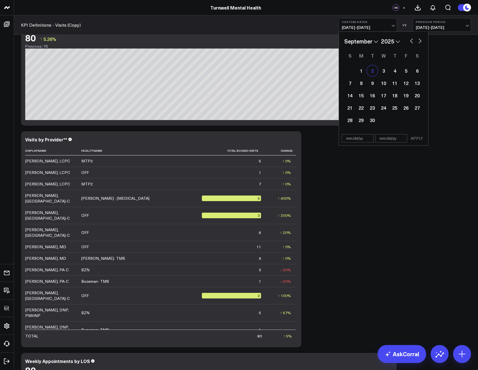
type input "[DATE]"
select select "8"
select select "2025"
click at [373, 70] on div "2" at bounding box center [372, 70] width 11 height 11
type input "[DATE]"
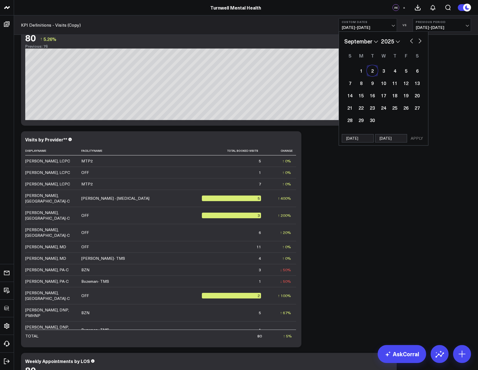
select select "8"
select select "2025"
click at [413, 139] on button "APPLY" at bounding box center [416, 138] width 17 height 8
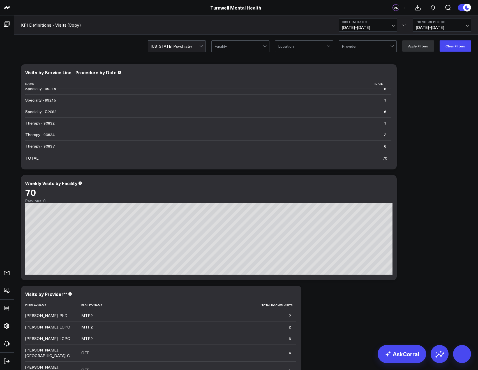
click at [175, 53] on div "[US_STATE] Psychiatry Facility Location option [PERSON_NAME], CSW, selected. Pr…" at bounding box center [246, 46] width 464 height 22
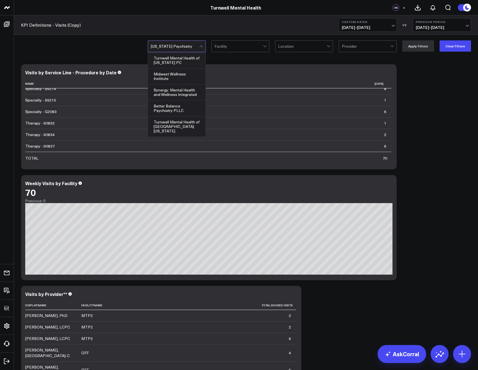
click at [175, 52] on div "[US_STATE] Psychiatry selected, 8 of 9. 9 results available. Use Up and Down to…" at bounding box center [177, 46] width 58 height 12
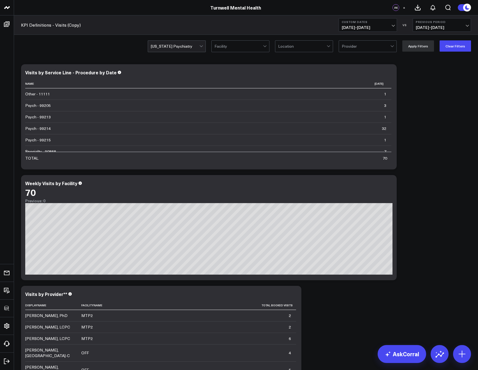
click at [159, 46] on div at bounding box center [175, 46] width 48 height 11
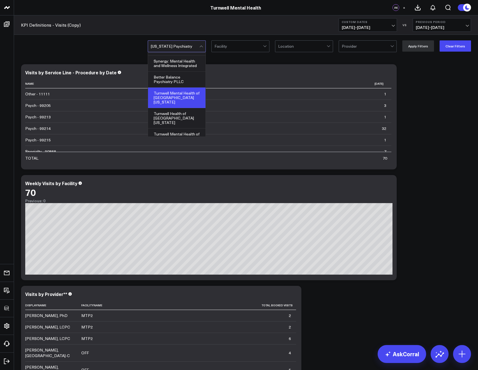
scroll to position [29, 0]
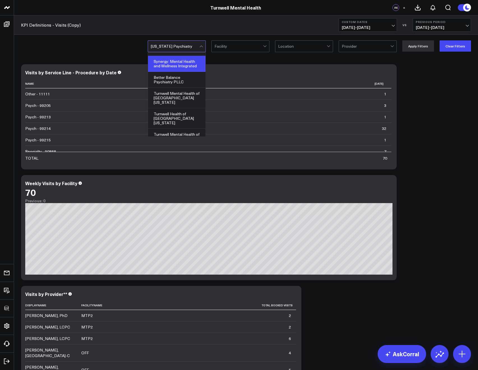
click at [172, 68] on div "Synergy: Mental Health and Wellness Integrated" at bounding box center [176, 64] width 57 height 16
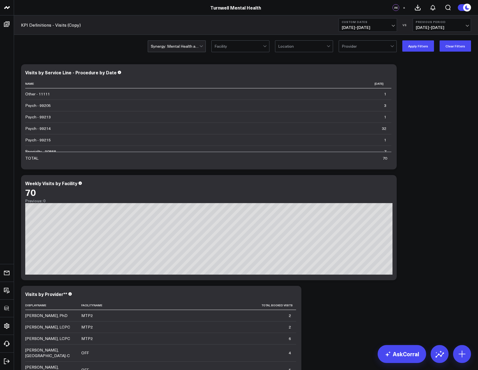
click at [408, 52] on div "option Synergy: Mental Health and Wellness Integrated, selected. Synergy: Menta…" at bounding box center [246, 46] width 464 height 22
click at [404, 50] on button "Apply Filters" at bounding box center [418, 45] width 32 height 11
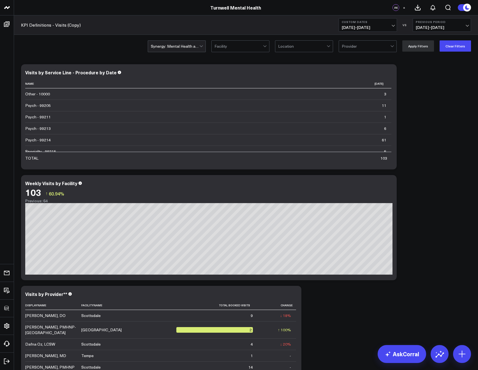
click at [184, 47] on div at bounding box center [175, 46] width 48 height 11
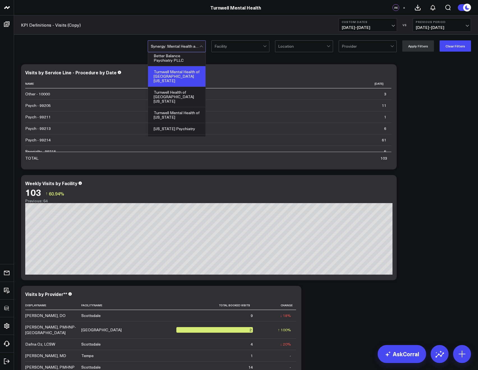
scroll to position [51, 0]
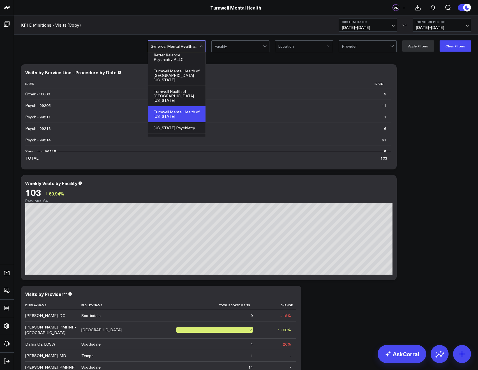
click at [179, 107] on div "Turnwell Mental Health of [US_STATE]" at bounding box center [176, 114] width 57 height 16
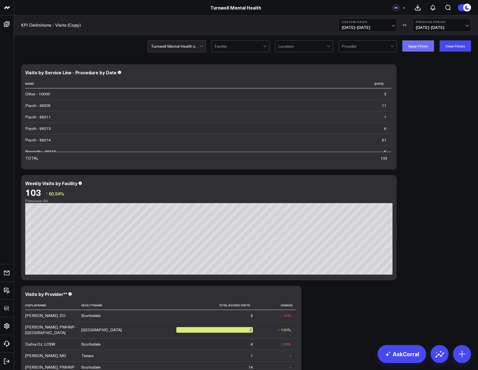
click at [410, 48] on button "Apply Filters" at bounding box center [418, 45] width 32 height 11
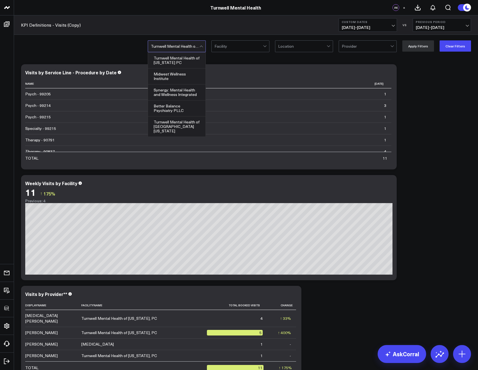
click at [187, 48] on div at bounding box center [175, 46] width 48 height 11
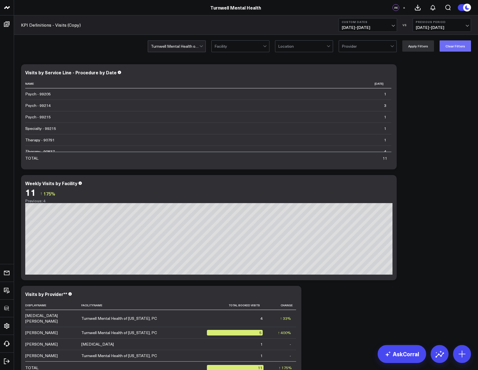
click at [446, 47] on button "Clear Filters" at bounding box center [454, 45] width 31 height 11
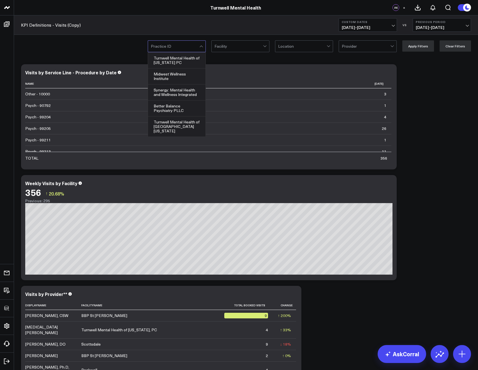
click at [180, 46] on div at bounding box center [175, 46] width 48 height 11
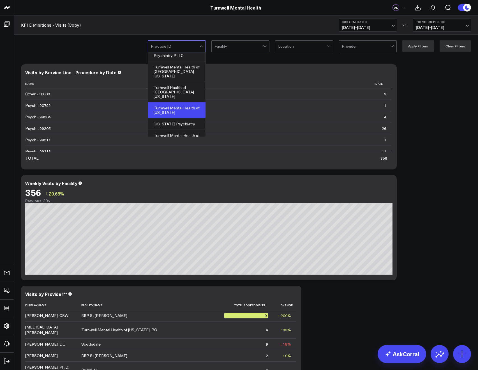
click at [172, 102] on div "Turnwell Mental Health of [US_STATE]" at bounding box center [176, 110] width 57 height 16
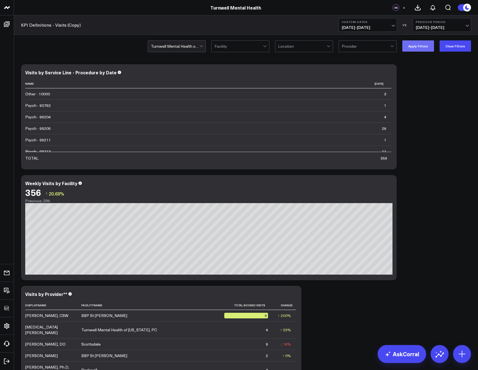
click at [421, 43] on button "Apply Filters" at bounding box center [418, 45] width 32 height 11
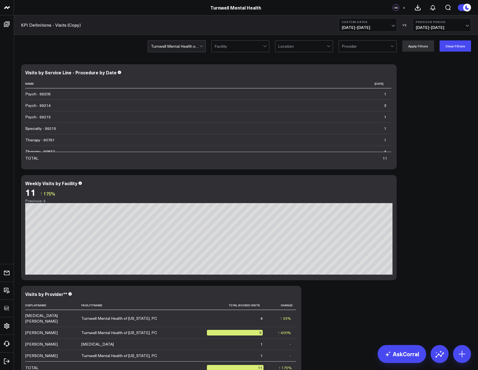
click at [346, 27] on span "[DATE] - [DATE]" at bounding box center [368, 27] width 52 height 4
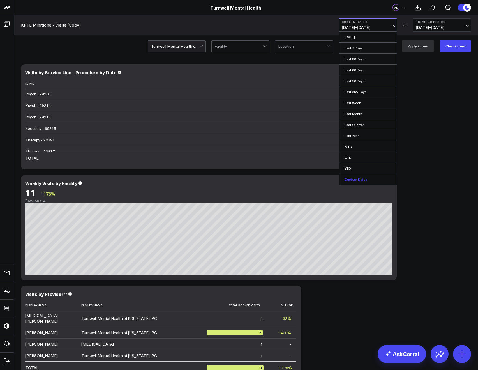
click at [358, 176] on link "Custom Dates" at bounding box center [368, 179] width 58 height 11
select select "9"
select select "2025"
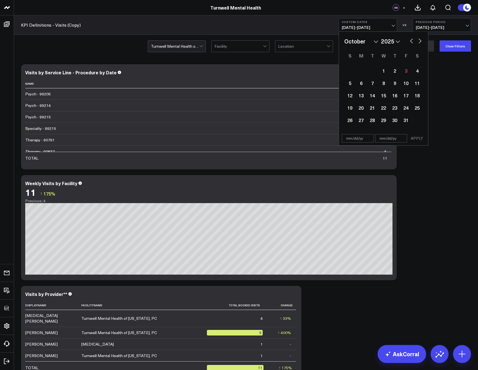
click at [413, 40] on button "button" at bounding box center [412, 40] width 6 height 7
select select "8"
select select "2025"
click at [375, 72] on div "2" at bounding box center [372, 70] width 11 height 11
type input "[DATE]"
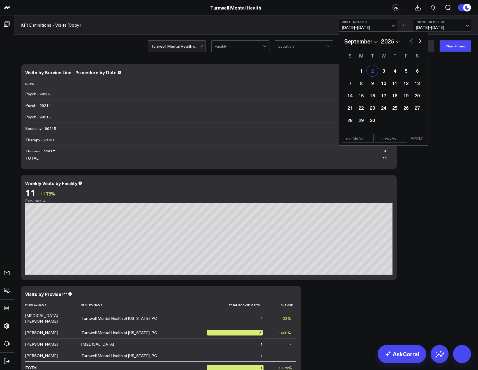
select select "8"
select select "2025"
click at [375, 72] on div "2" at bounding box center [372, 70] width 11 height 11
type input "[DATE]"
select select "8"
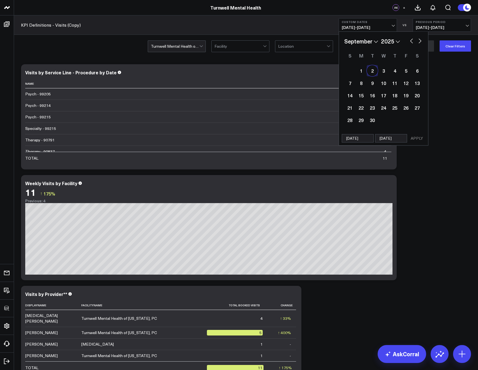
select select "2025"
click at [410, 136] on button "APPLY" at bounding box center [416, 138] width 17 height 8
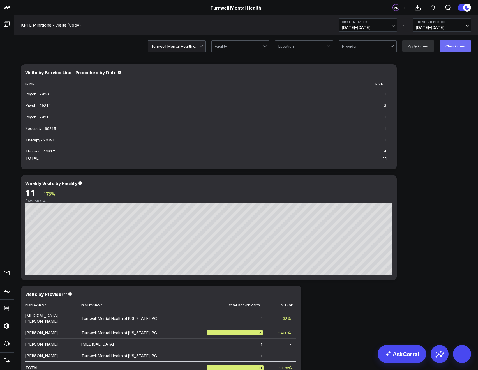
click at [443, 45] on button "Clear Filters" at bounding box center [454, 45] width 31 height 11
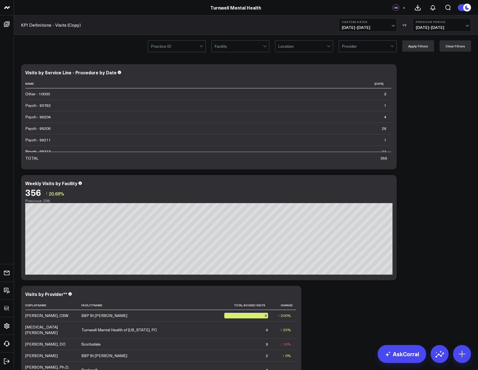
click at [143, 43] on div "Practice ID Facility Location option [PERSON_NAME], CSW, selected. Provider App…" at bounding box center [246, 46] width 464 height 22
click at [170, 46] on div at bounding box center [175, 46] width 48 height 11
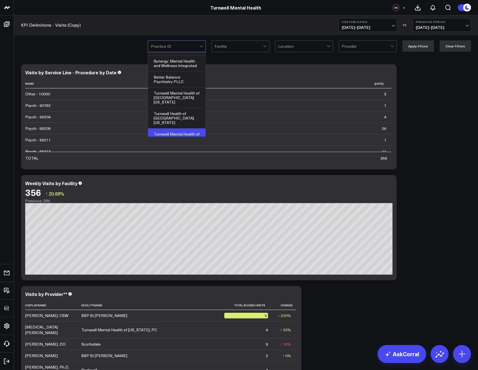
scroll to position [55, 0]
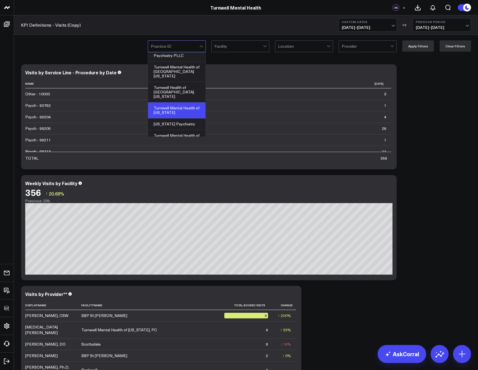
click at [163, 104] on div "Turnwell Mental Health of [US_STATE]" at bounding box center [176, 110] width 57 height 16
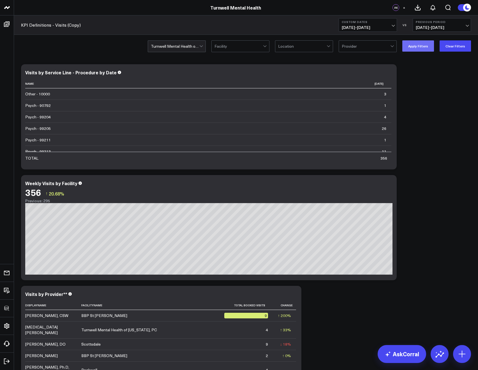
click at [417, 43] on button "Apply Filters" at bounding box center [418, 45] width 32 height 11
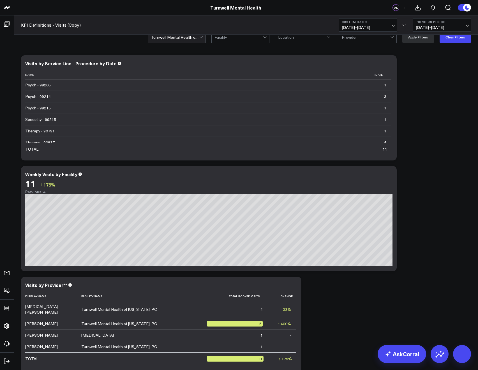
scroll to position [10, 0]
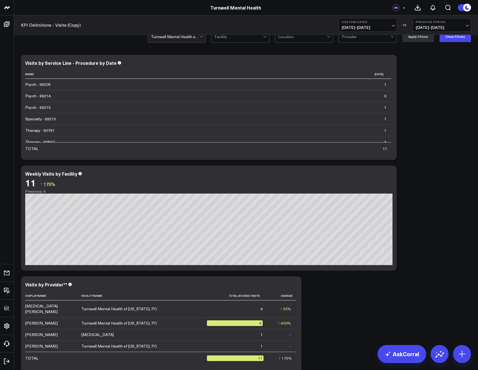
click at [406, 6] on button "+" at bounding box center [403, 7] width 7 height 7
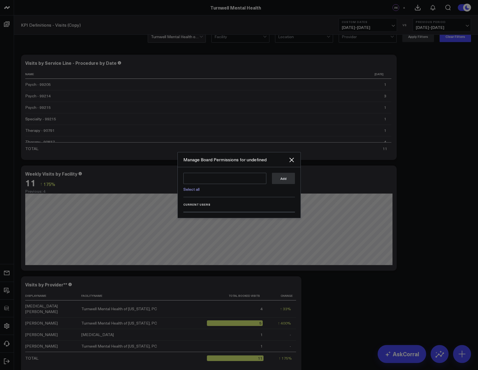
click at [405, 6] on div at bounding box center [239, 185] width 478 height 370
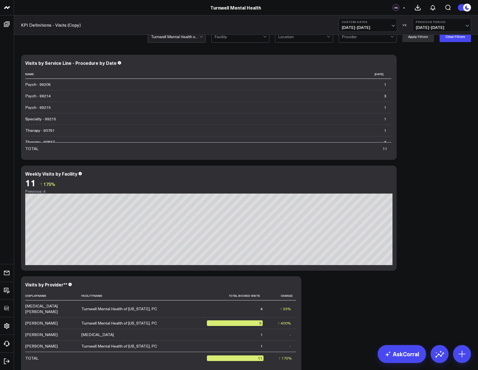
click at [405, 6] on button "+" at bounding box center [403, 7] width 7 height 7
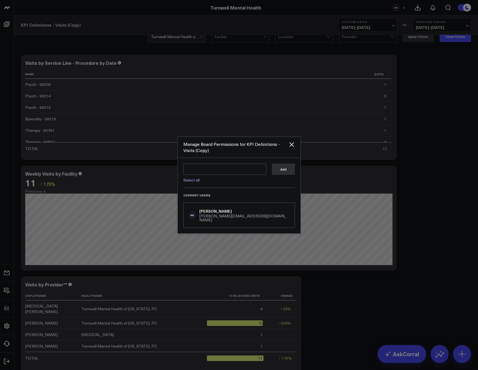
click at [186, 182] on link "Select all" at bounding box center [191, 179] width 16 height 5
type textarea "@Corral Support @[PERSON_NAME] @[PERSON_NAME] @[PERSON_NAME] @[PERSON_NAME]"
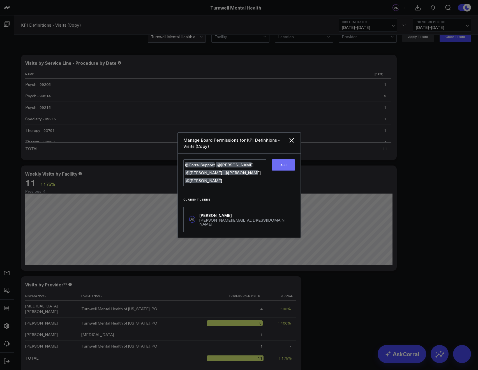
click at [285, 170] on button "Add" at bounding box center [283, 164] width 23 height 11
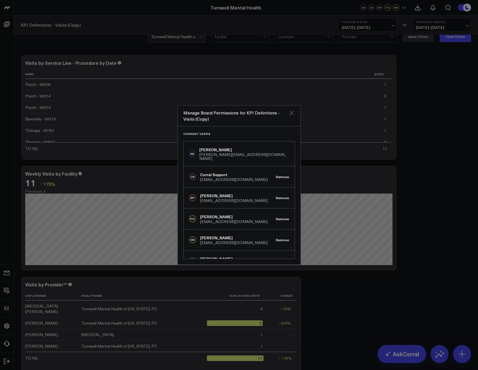
click at [292, 111] on icon "Close" at bounding box center [291, 113] width 7 height 7
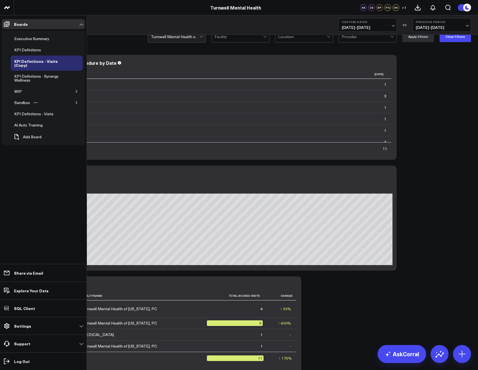
click at [75, 100] on button "button" at bounding box center [77, 103] width 6 height 6
click at [64, 136] on icon "Open board menu" at bounding box center [64, 136] width 1 height 1
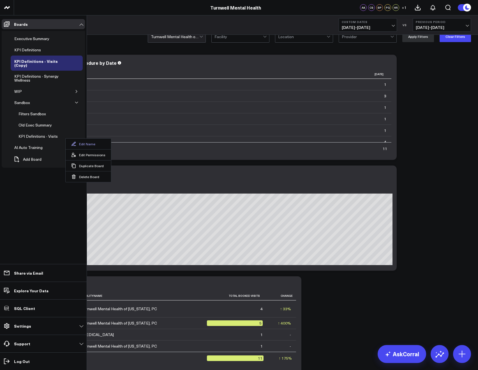
click at [77, 147] on button "Edit Name" at bounding box center [88, 143] width 45 height 11
click at [75, 62] on button "Open board menu" at bounding box center [73, 63] width 8 height 4
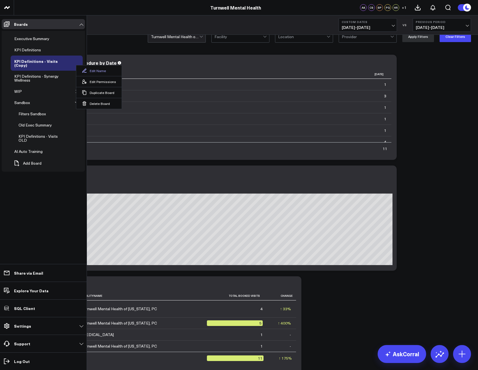
click at [87, 70] on button "Edit Name" at bounding box center [98, 70] width 45 height 11
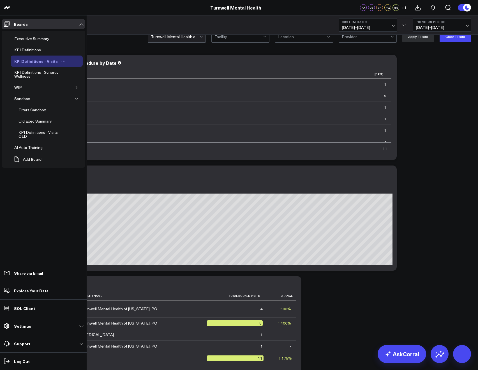
click at [27, 62] on div "KPI Definitions - Visits" at bounding box center [36, 61] width 46 height 7
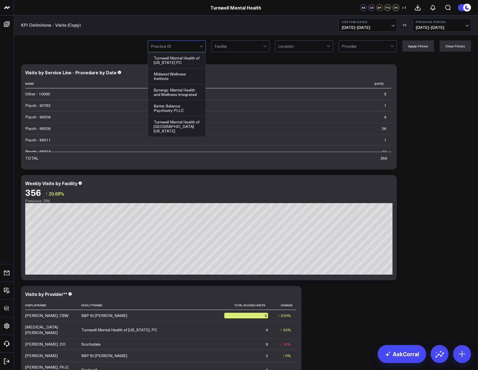
click at [165, 43] on div at bounding box center [175, 46] width 48 height 11
click at [165, 68] on div "Turnwell Mental Health of [US_STATE] PC" at bounding box center [176, 60] width 57 height 16
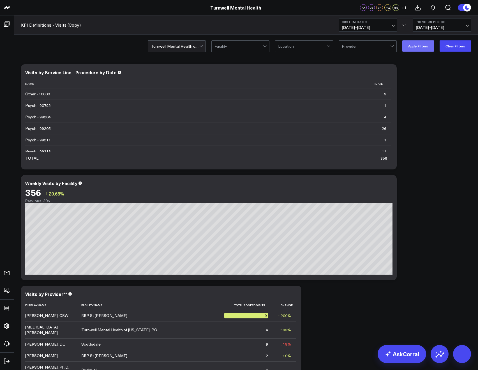
click at [419, 49] on button "Apply Filters" at bounding box center [418, 45] width 32 height 11
